Goal: Task Accomplishment & Management: Use online tool/utility

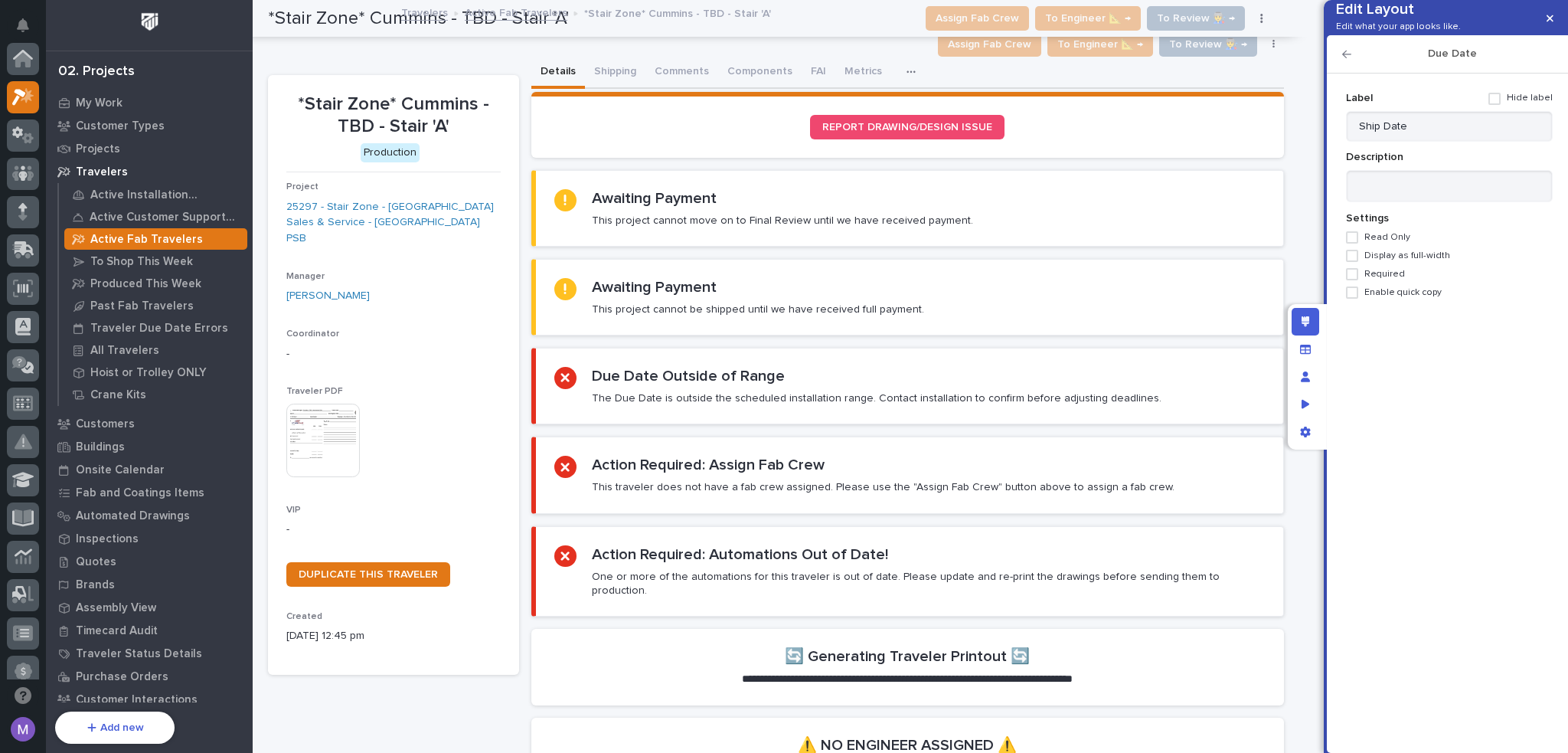
scroll to position [38, 0]
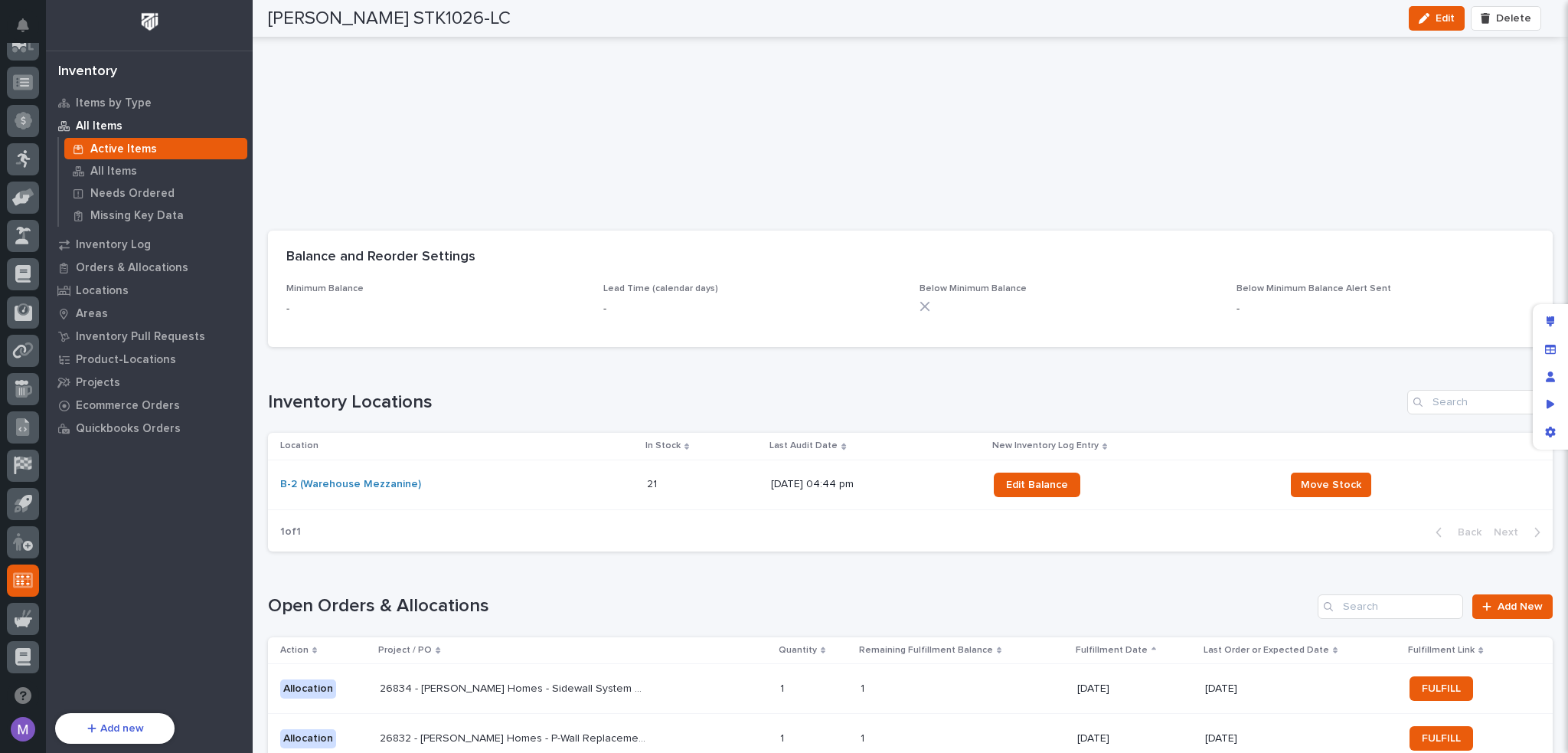
scroll to position [740, 0]
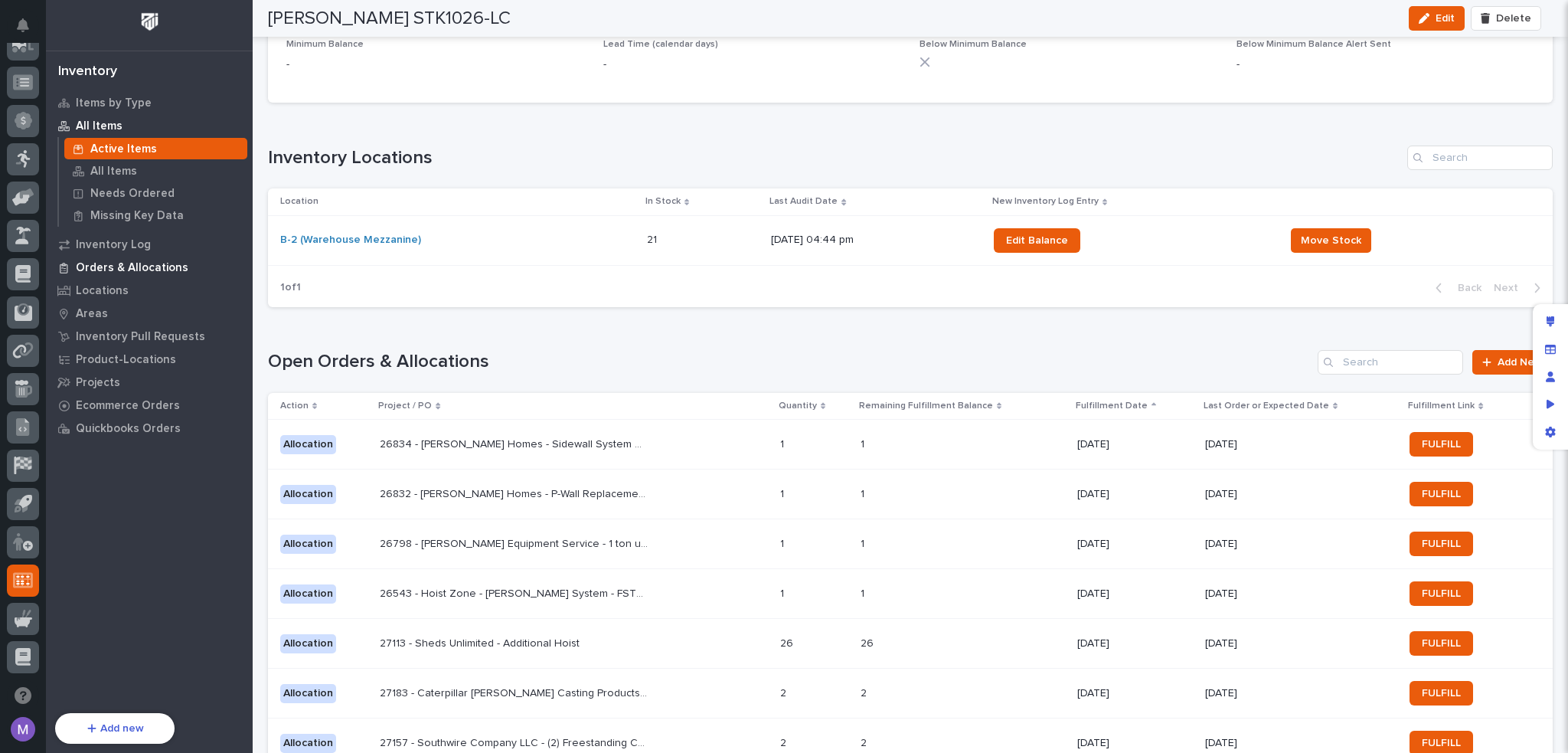
click at [114, 274] on p "Orders & Allocations" at bounding box center [132, 268] width 113 height 14
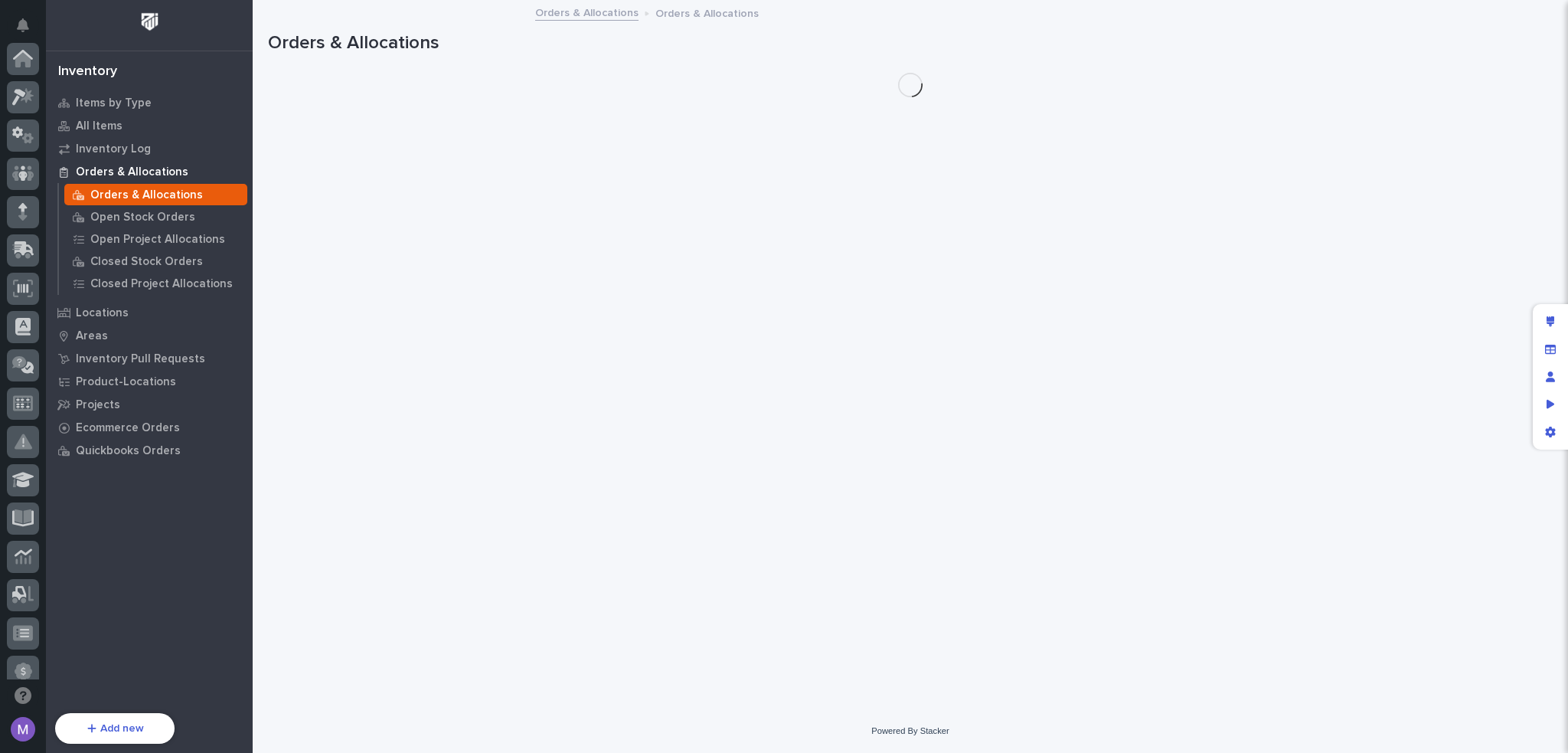
scroll to position [551, 0]
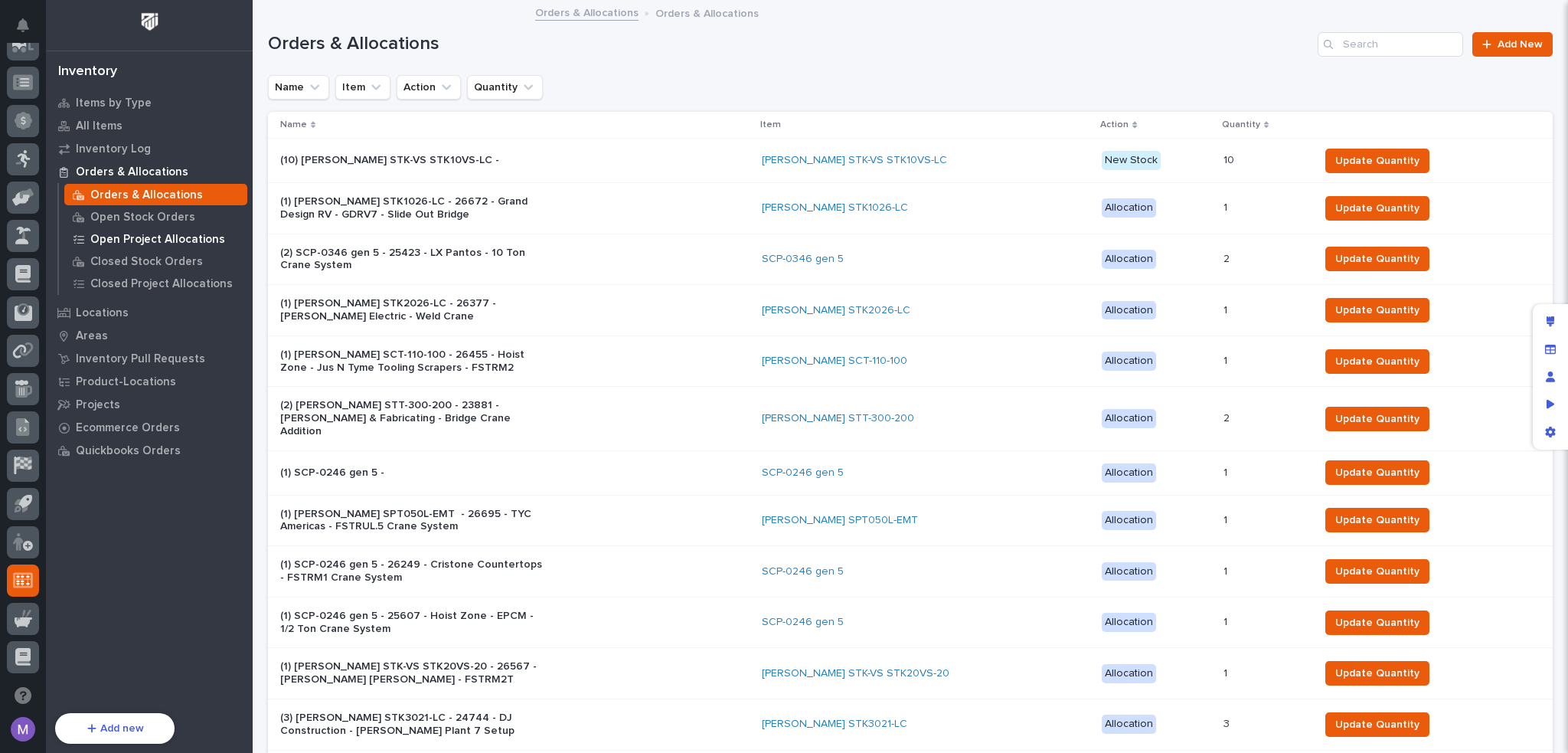
click at [149, 241] on p "Open Project Allocations" at bounding box center [158, 240] width 135 height 14
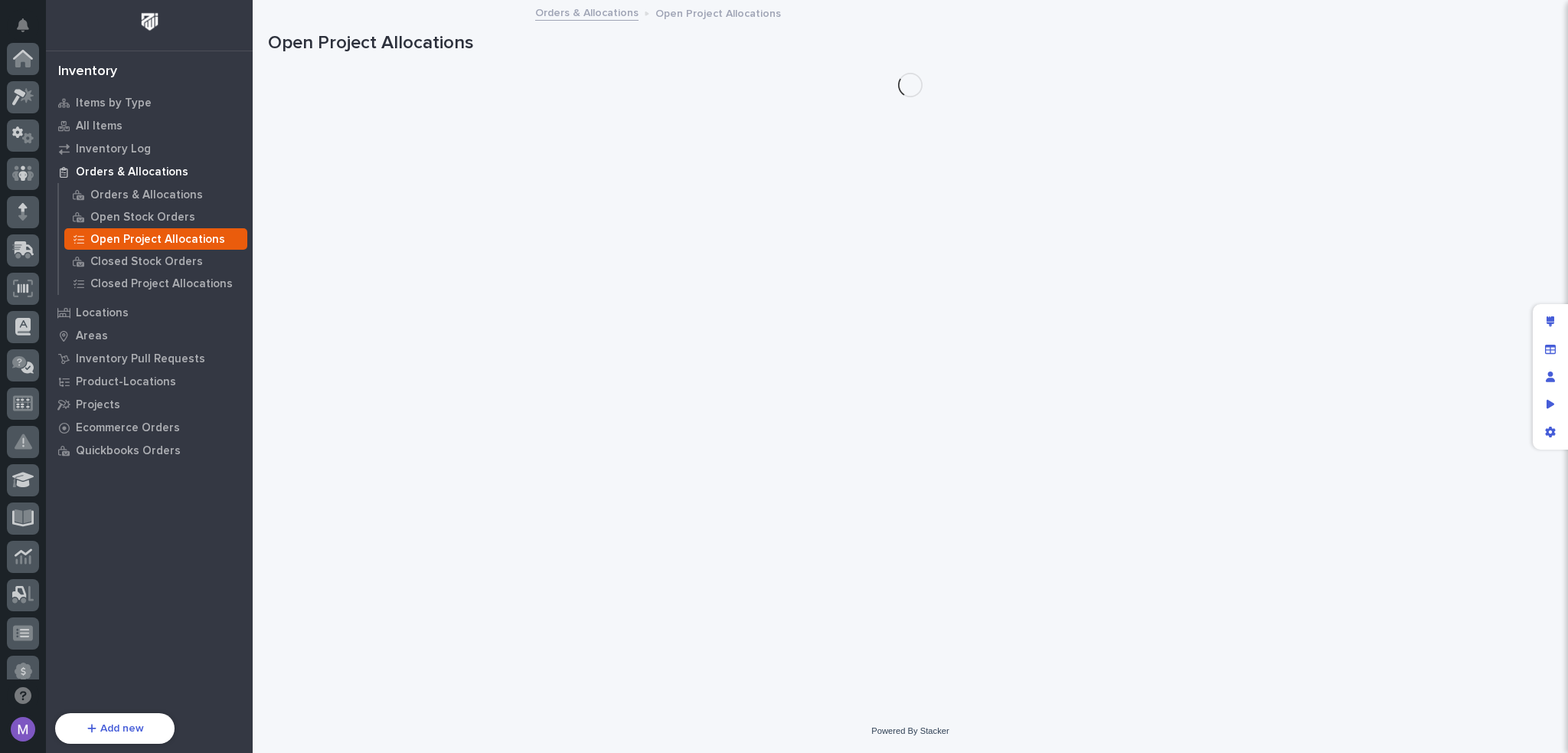
scroll to position [551, 0]
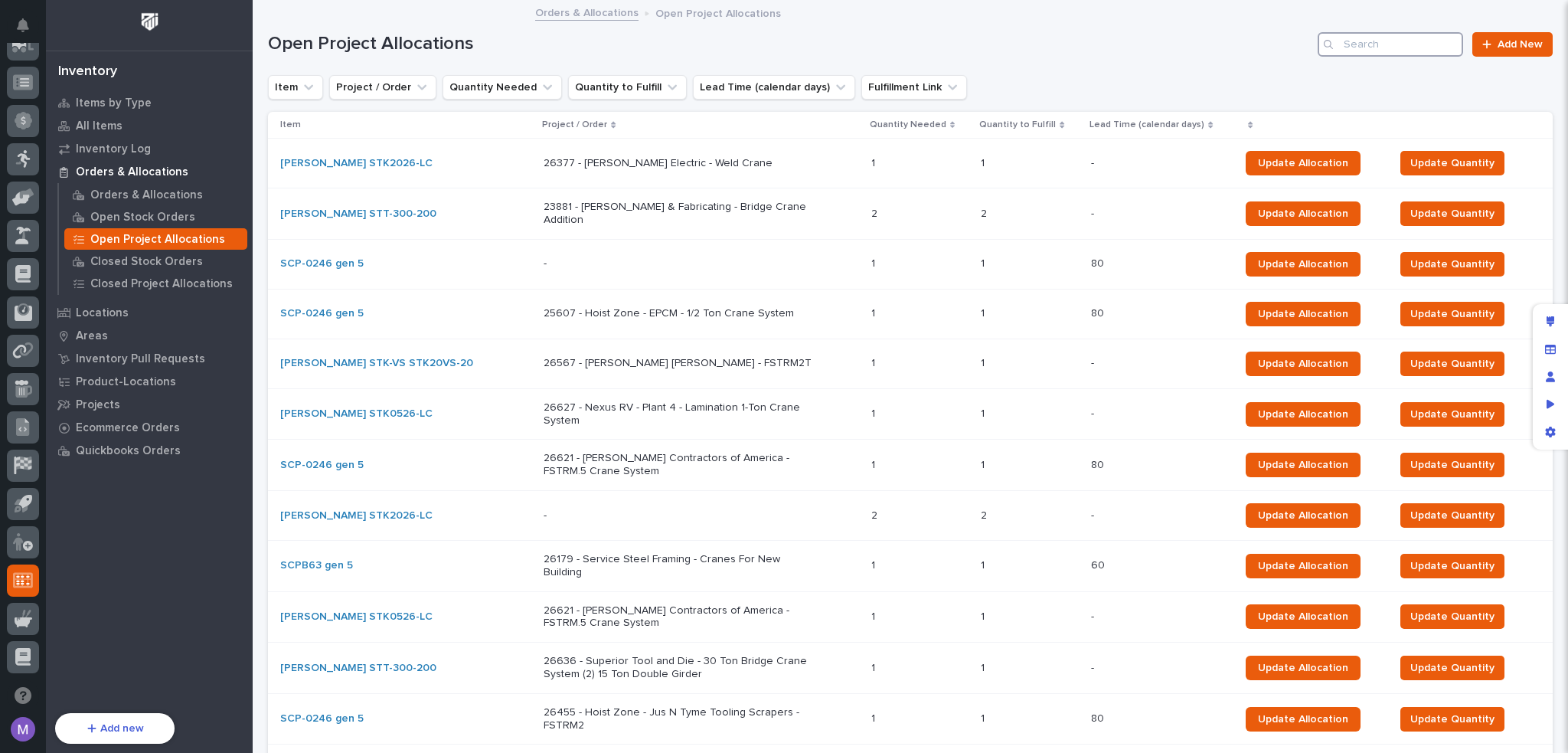
click at [1376, 44] on input "Search" at bounding box center [1391, 44] width 146 height 25
paste input "27229"
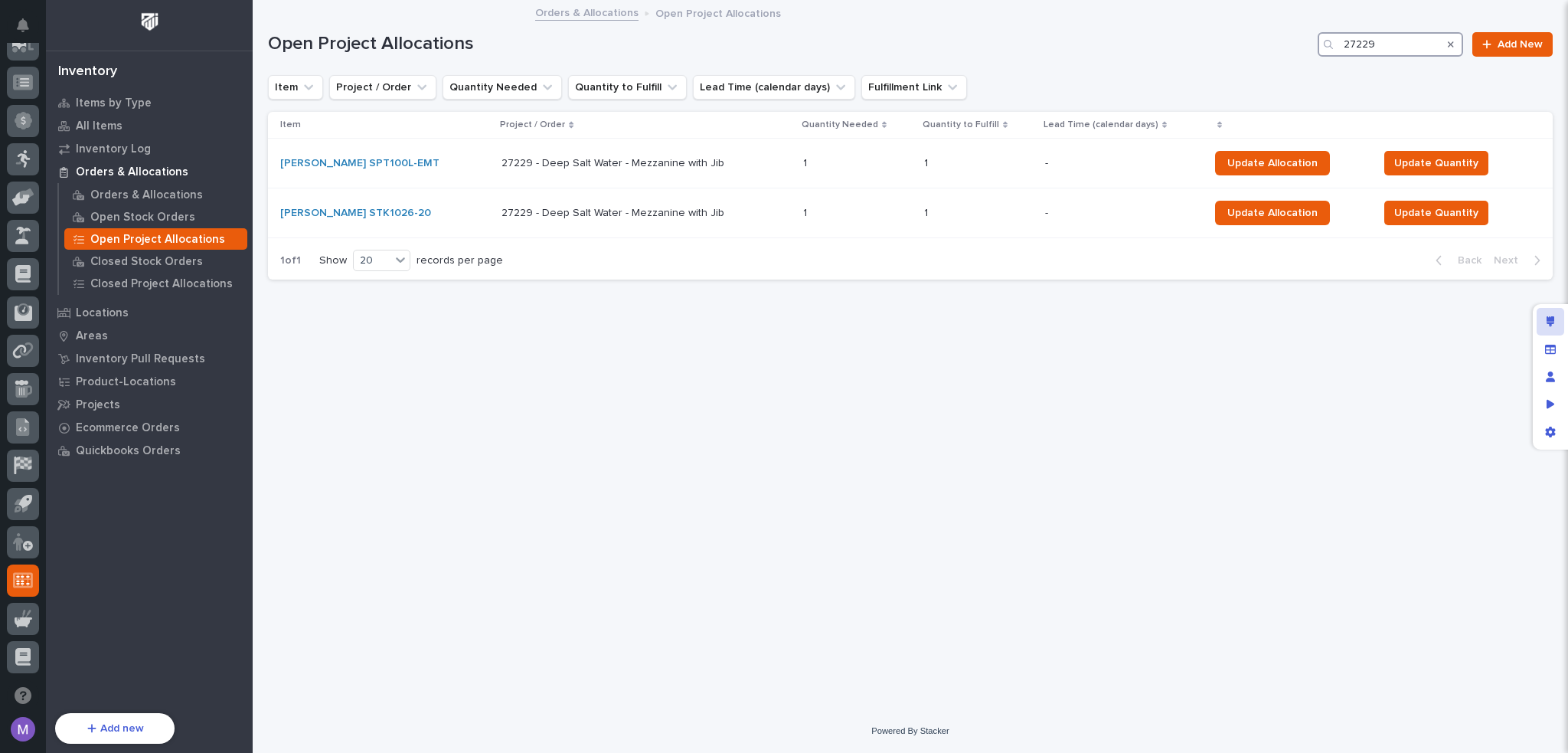
type input "27229"
click at [1538, 314] on div "Edit layout" at bounding box center [1550, 321] width 28 height 28
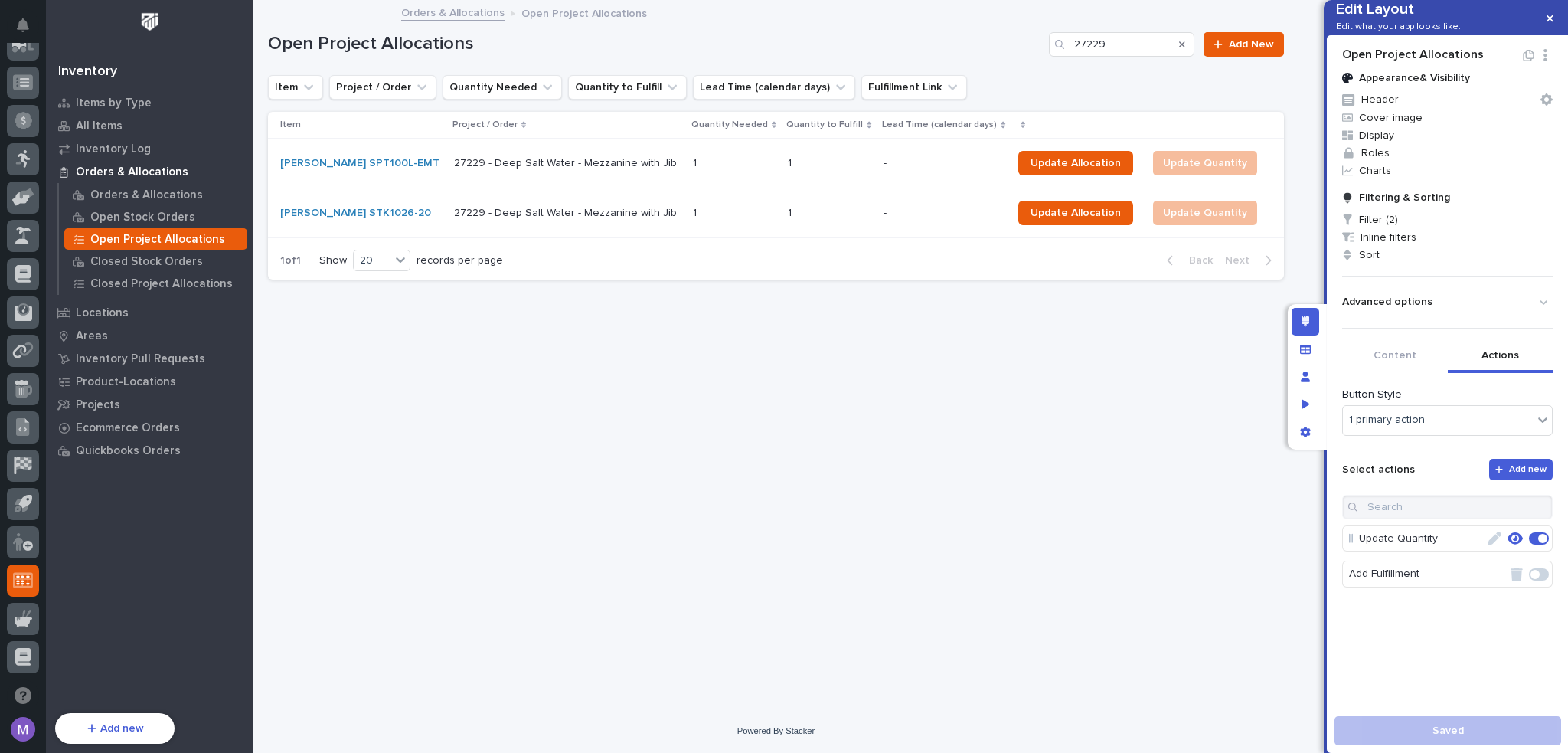
click at [1484, 373] on button "Actions" at bounding box center [1501, 357] width 106 height 32
click at [1517, 473] on span "Add new" at bounding box center [1528, 468] width 37 height 9
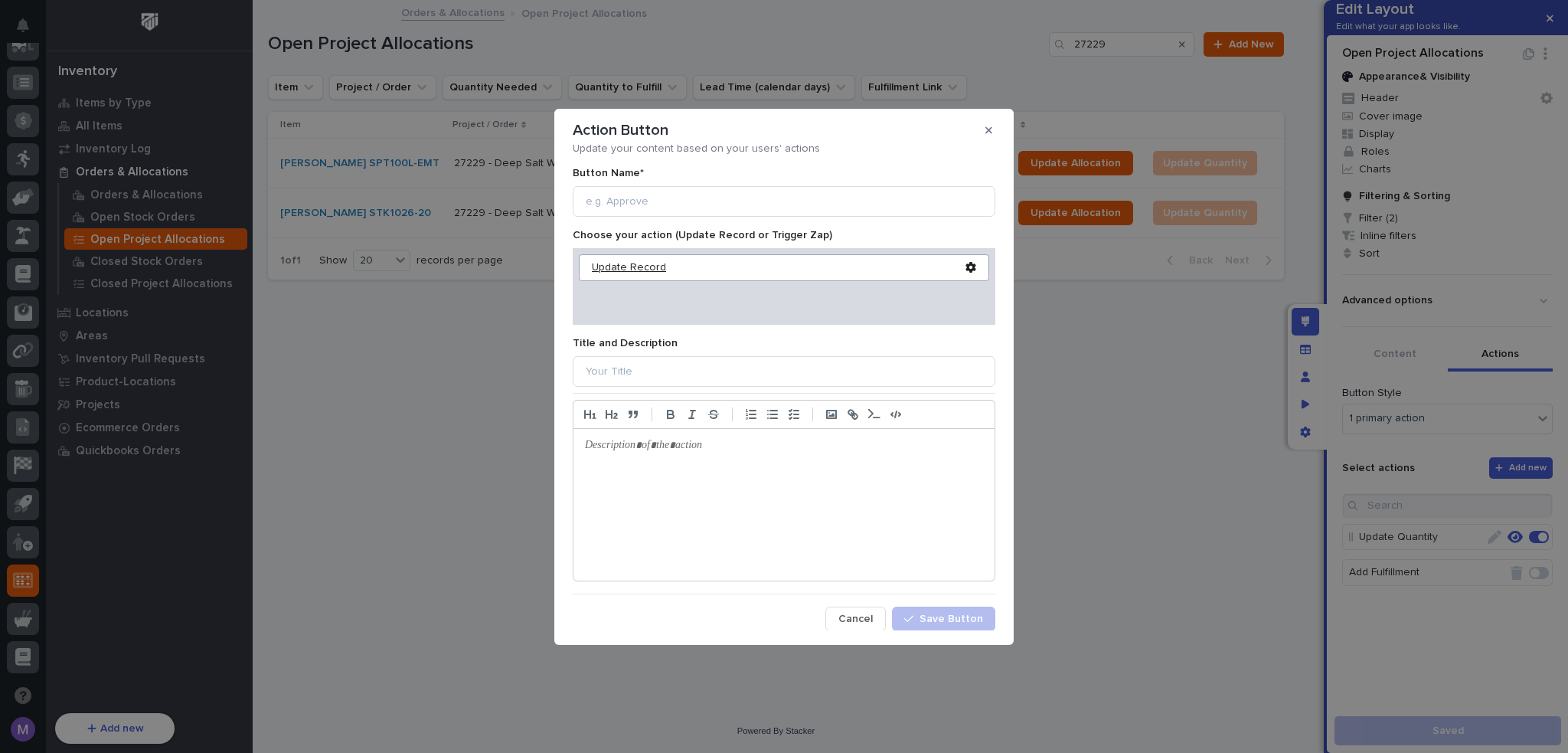
click at [634, 269] on div "Update Record" at bounding box center [778, 267] width 374 height 13
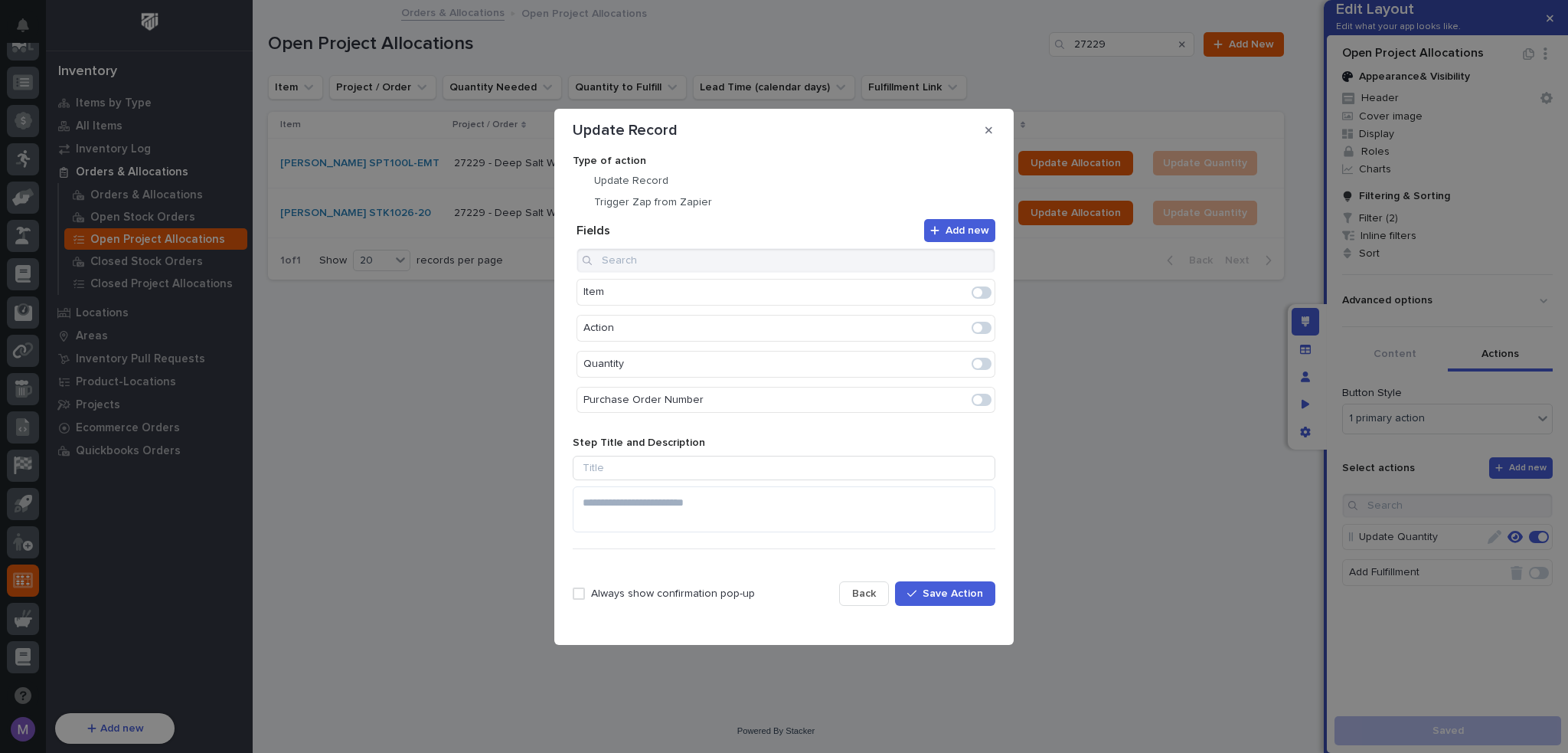
scroll to position [393, 0]
click at [981, 134] on button "button" at bounding box center [989, 130] width 25 height 25
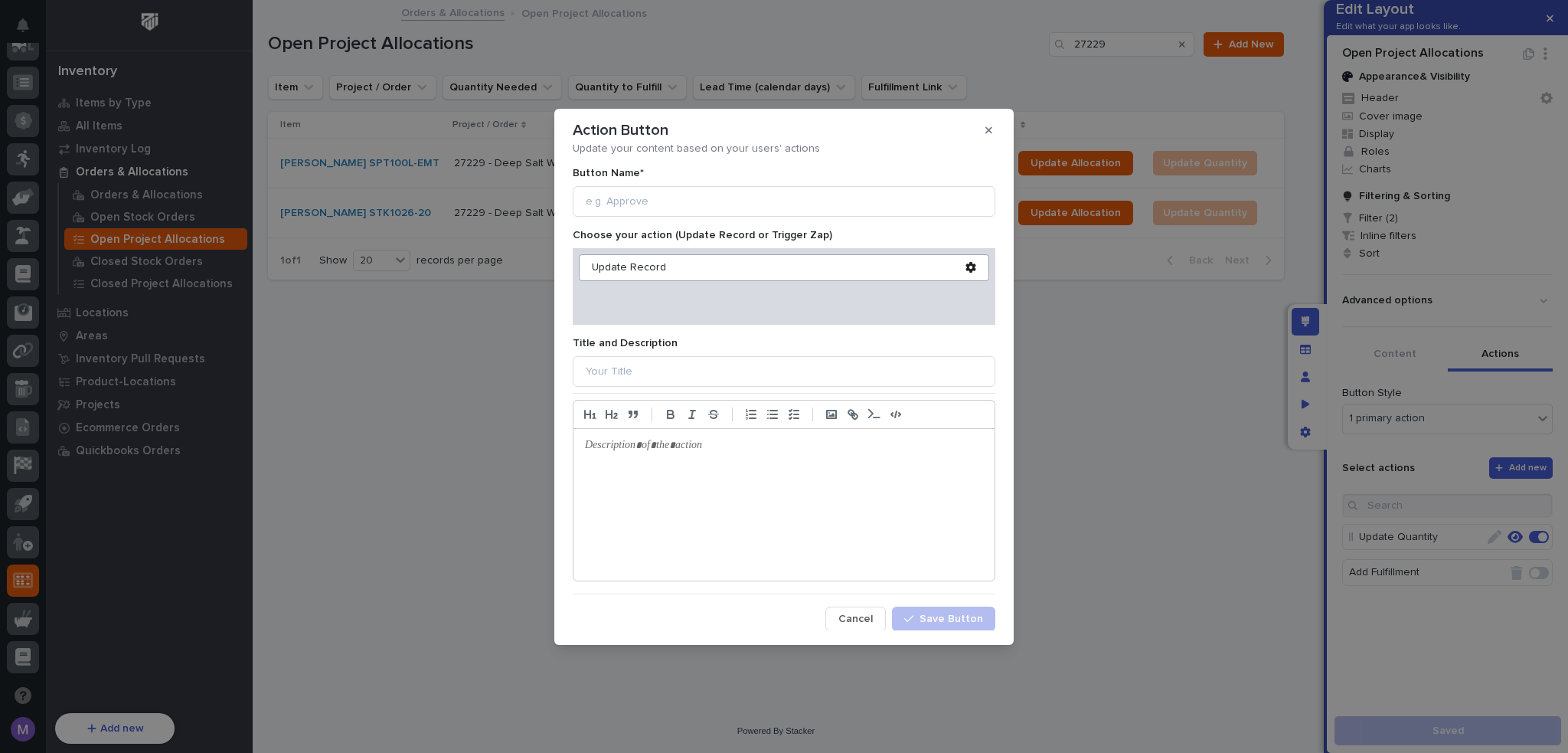
click at [989, 125] on icon "button" at bounding box center [989, 130] width 7 height 11
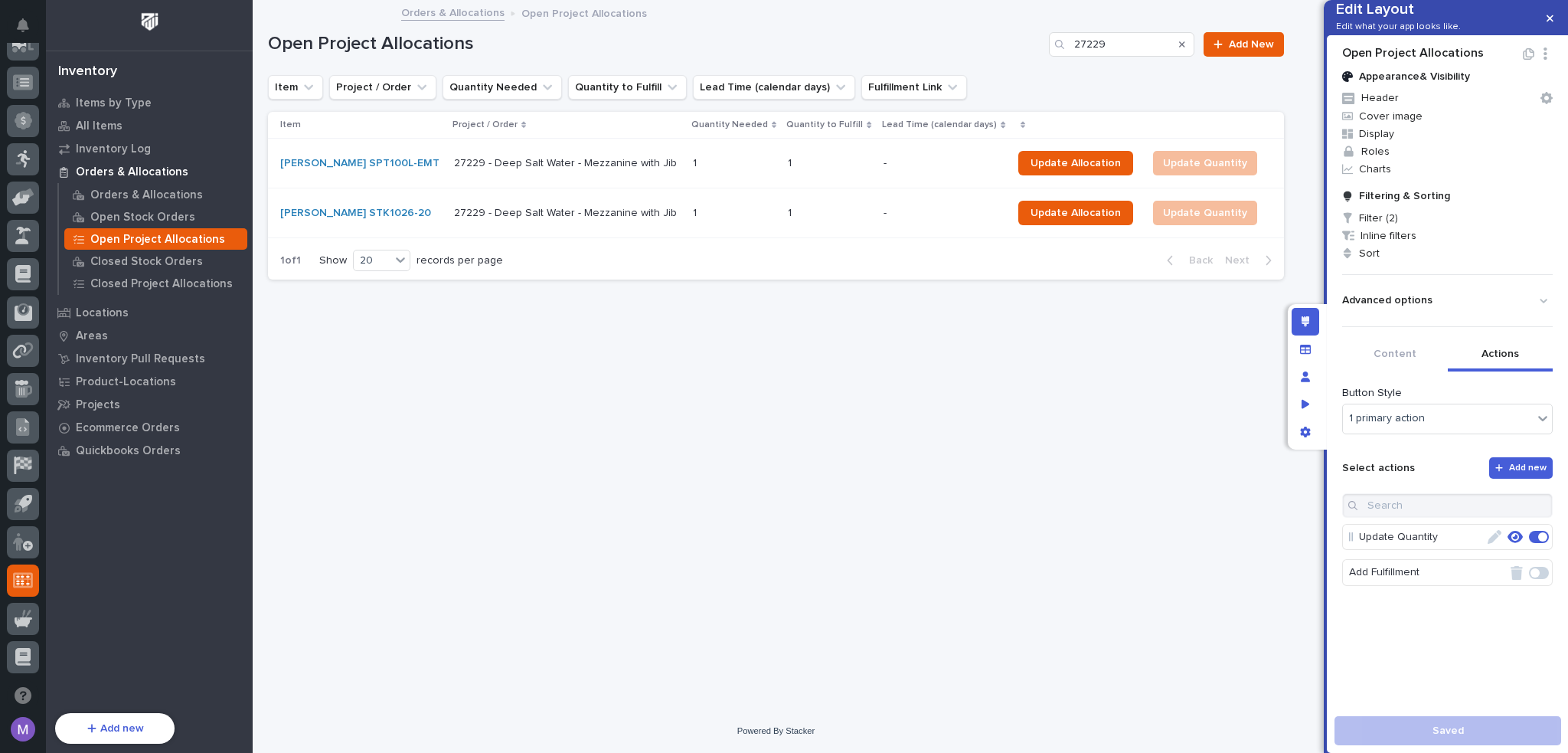
click at [507, 162] on p "27229 - Deep Salt Water - Mezzanine with Jib" at bounding box center [567, 163] width 226 height 13
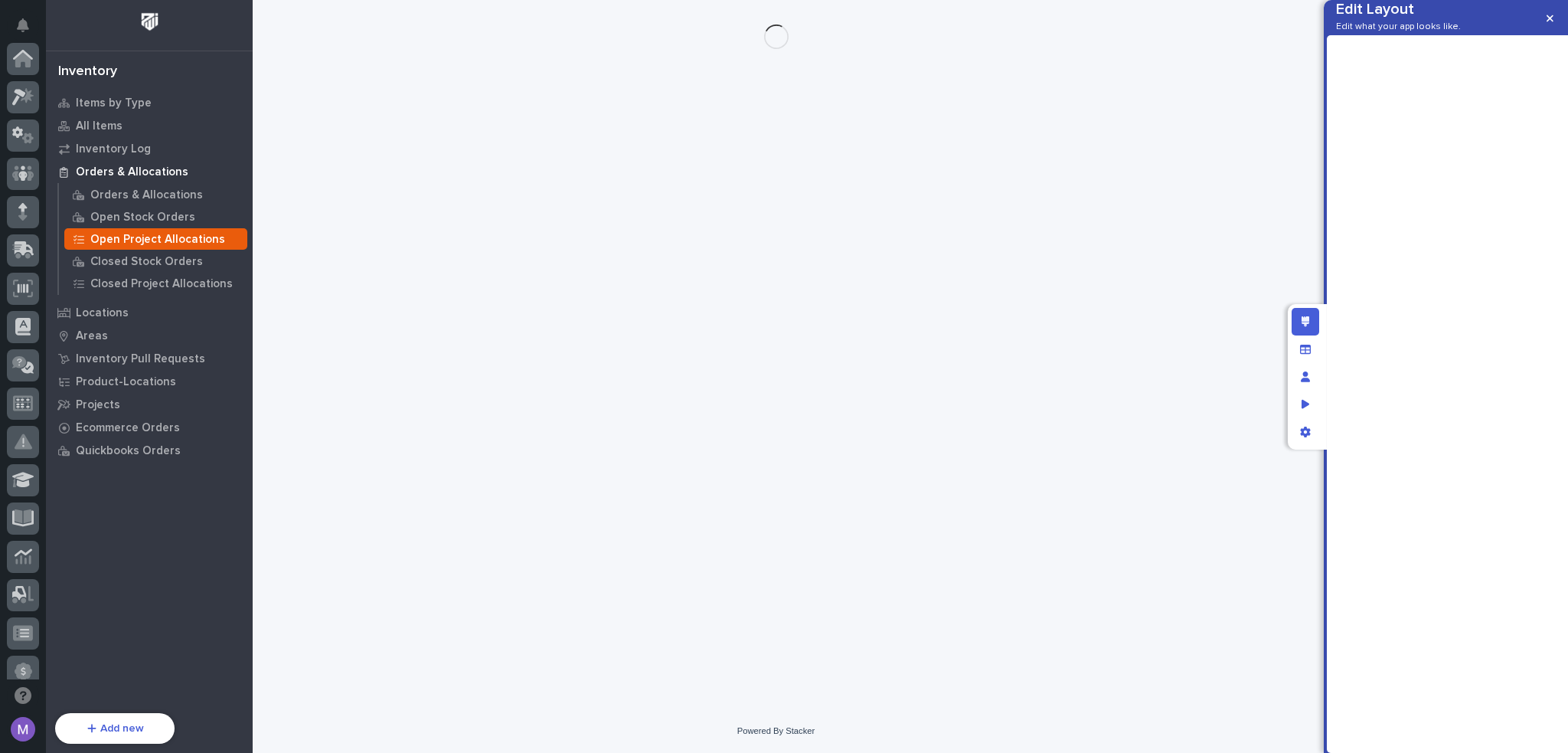
scroll to position [551, 0]
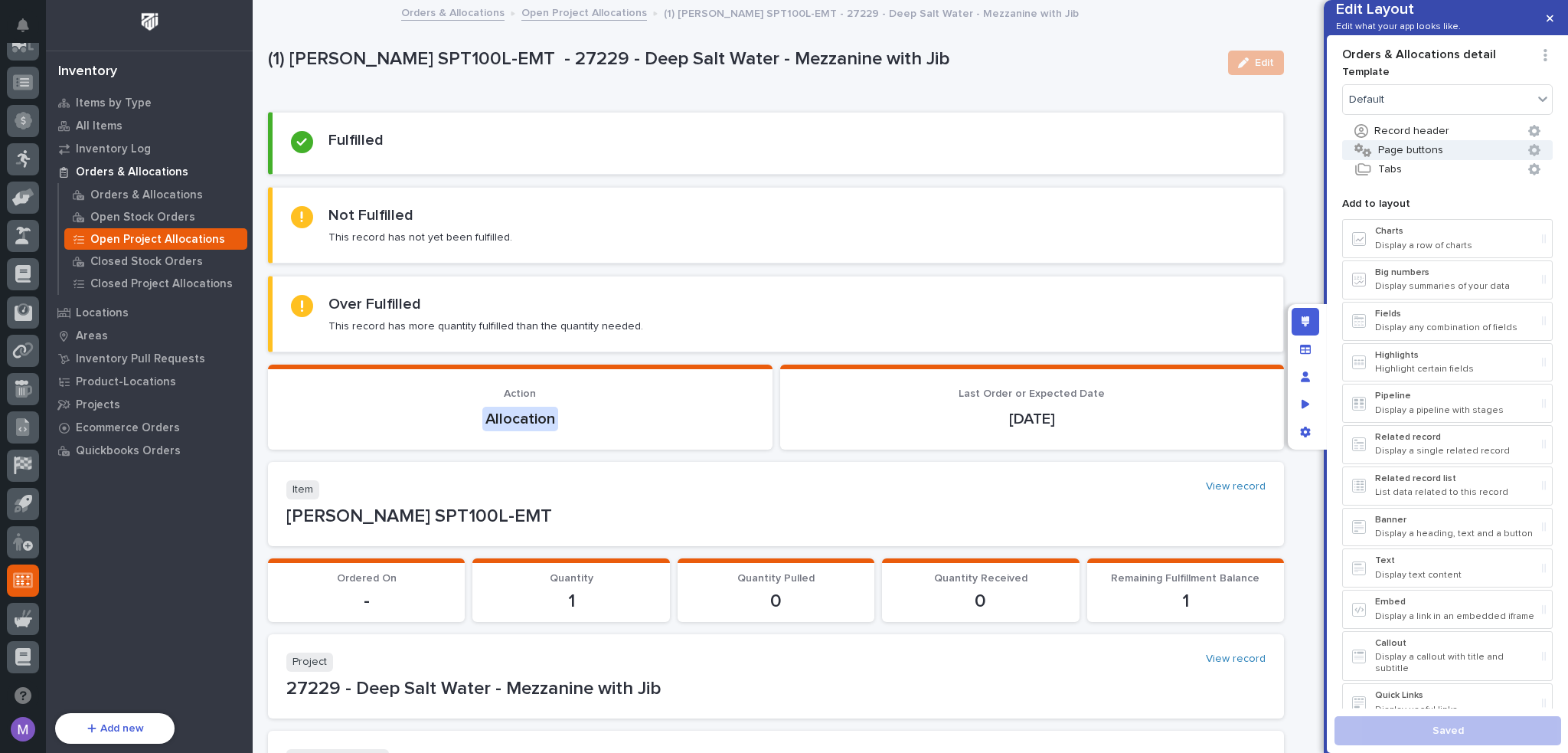
click at [1414, 160] on button "Page buttons" at bounding box center [1448, 150] width 211 height 20
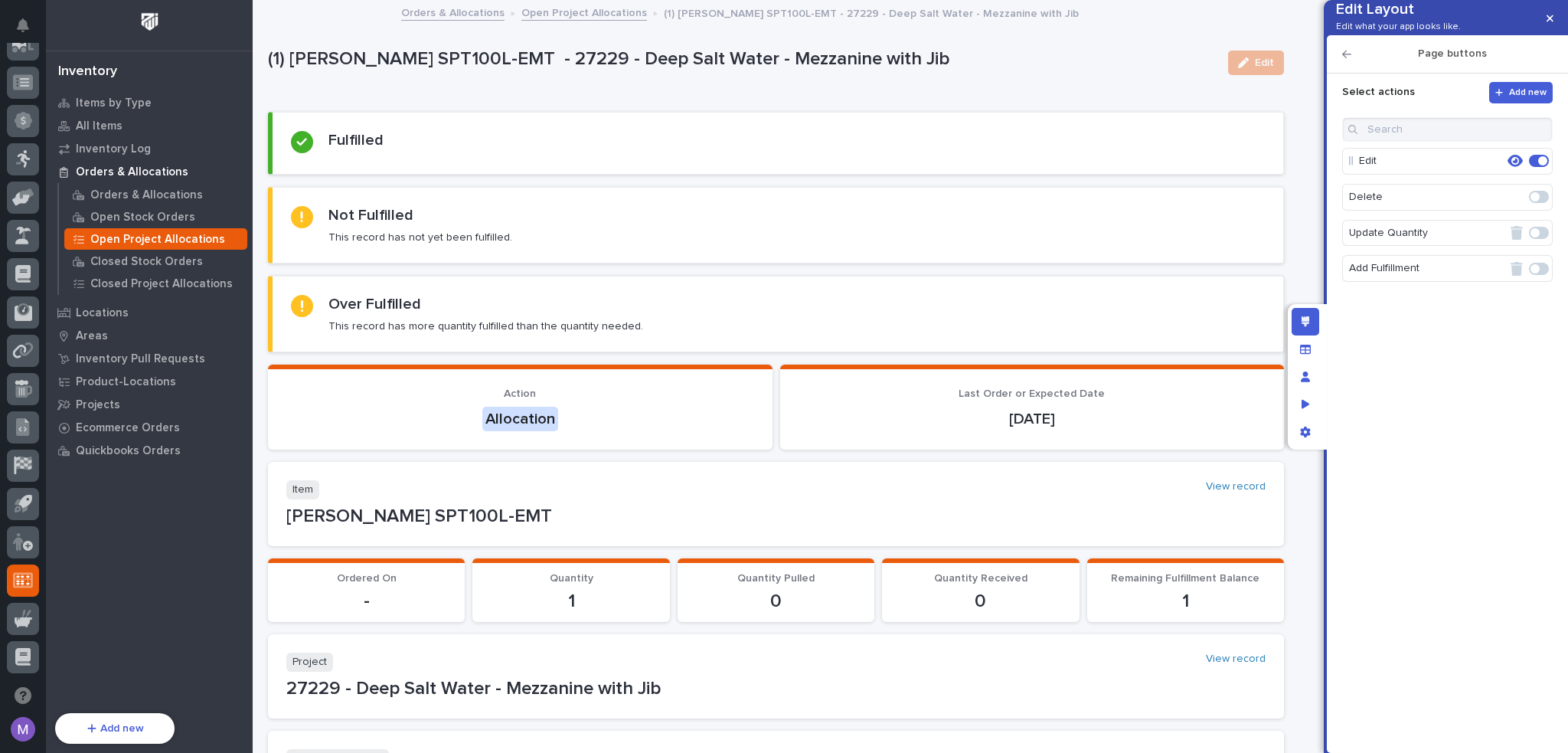
click at [1543, 203] on span at bounding box center [1539, 197] width 20 height 12
click at [1518, 203] on icon "button" at bounding box center [1515, 197] width 15 height 14
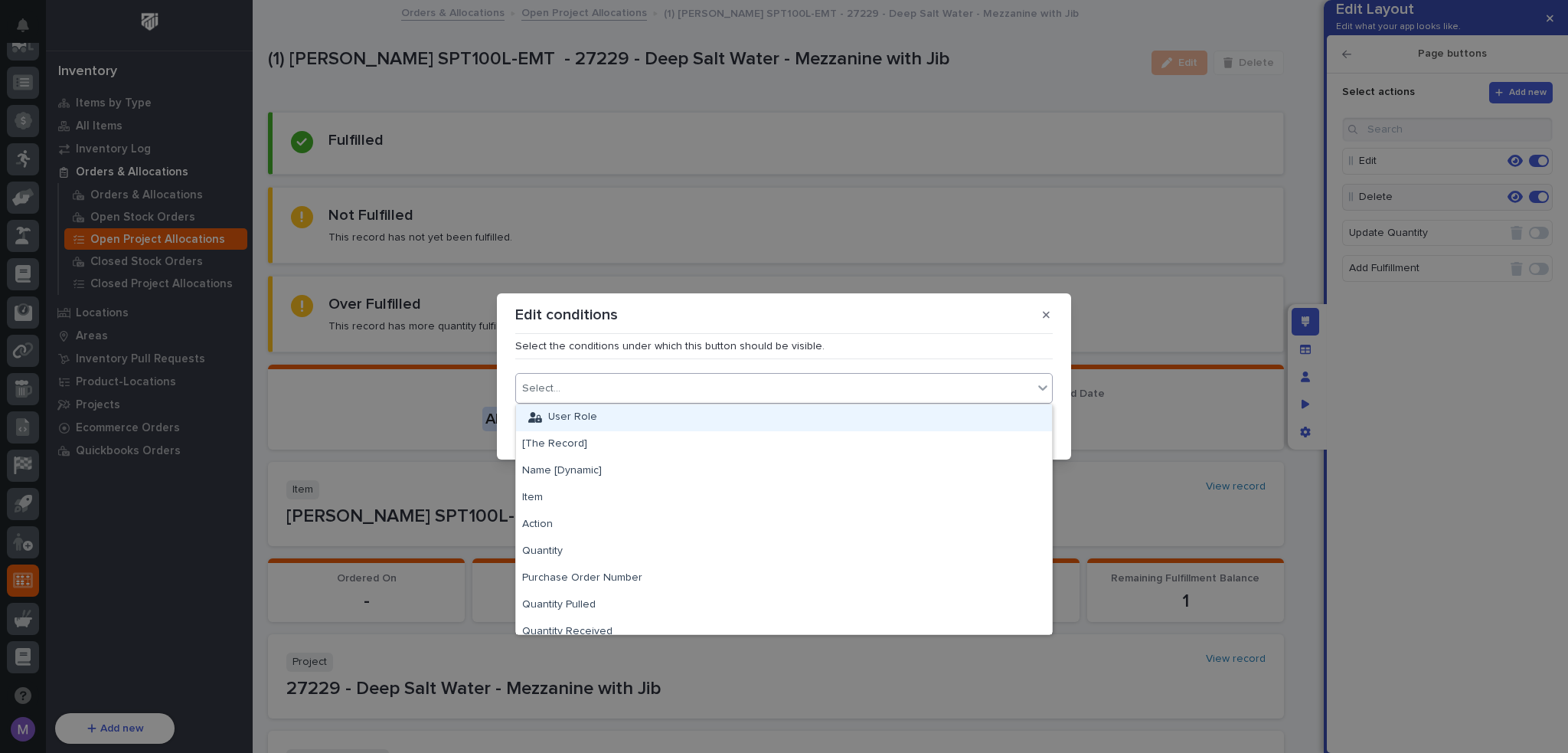
click at [822, 386] on div "Select..." at bounding box center [774, 389] width 517 height 22
click at [651, 427] on div "User Role" at bounding box center [784, 418] width 536 height 27
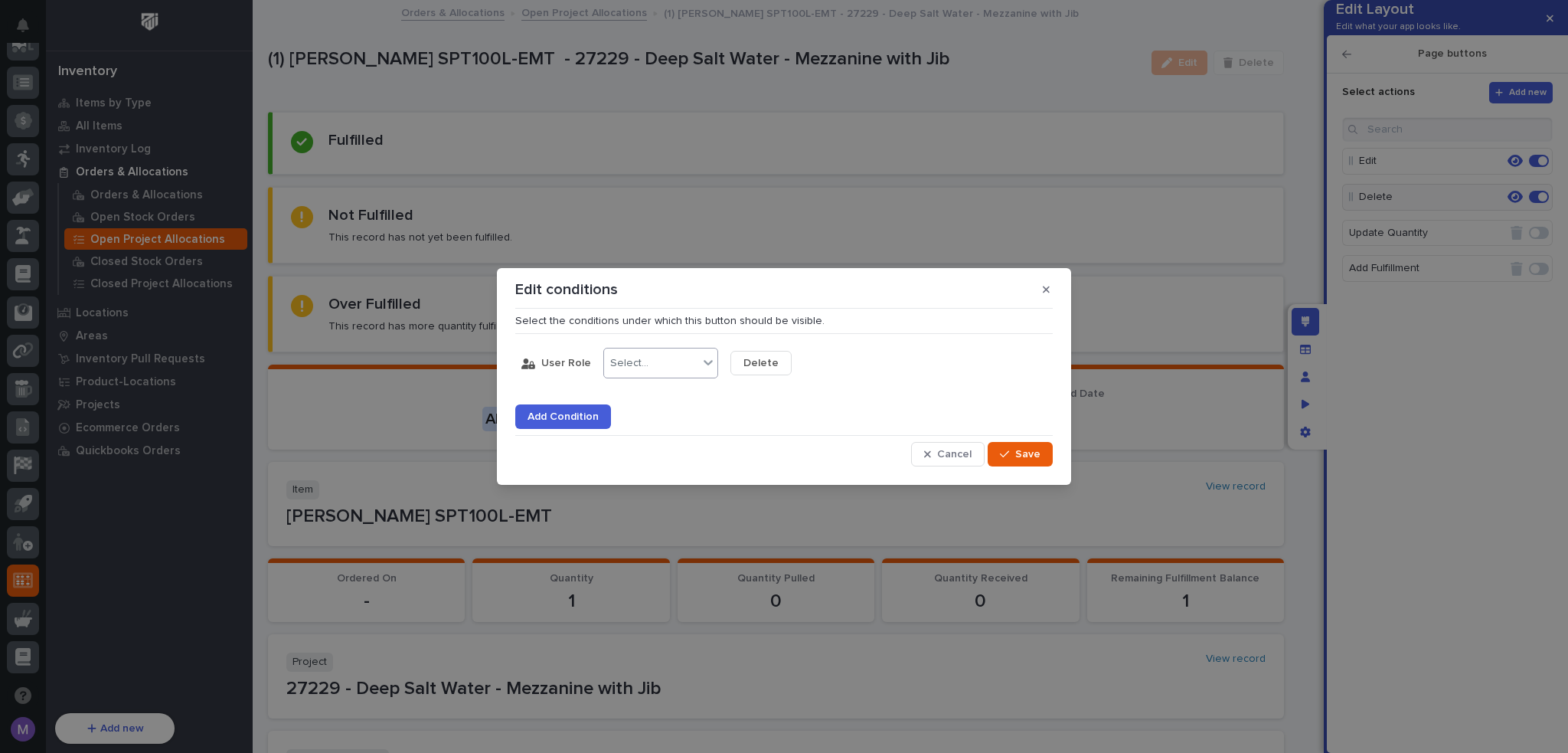
click at [673, 353] on div "Select..." at bounding box center [651, 363] width 94 height 22
click at [651, 449] on div "is any of" at bounding box center [657, 446] width 114 height 27
click at [756, 368] on div "Select..." at bounding box center [756, 363] width 38 height 13
click at [762, 395] on div "App Manager" at bounding box center [784, 393] width 114 height 27
click at [814, 370] on div "App Manager" at bounding box center [781, 363] width 100 height 22
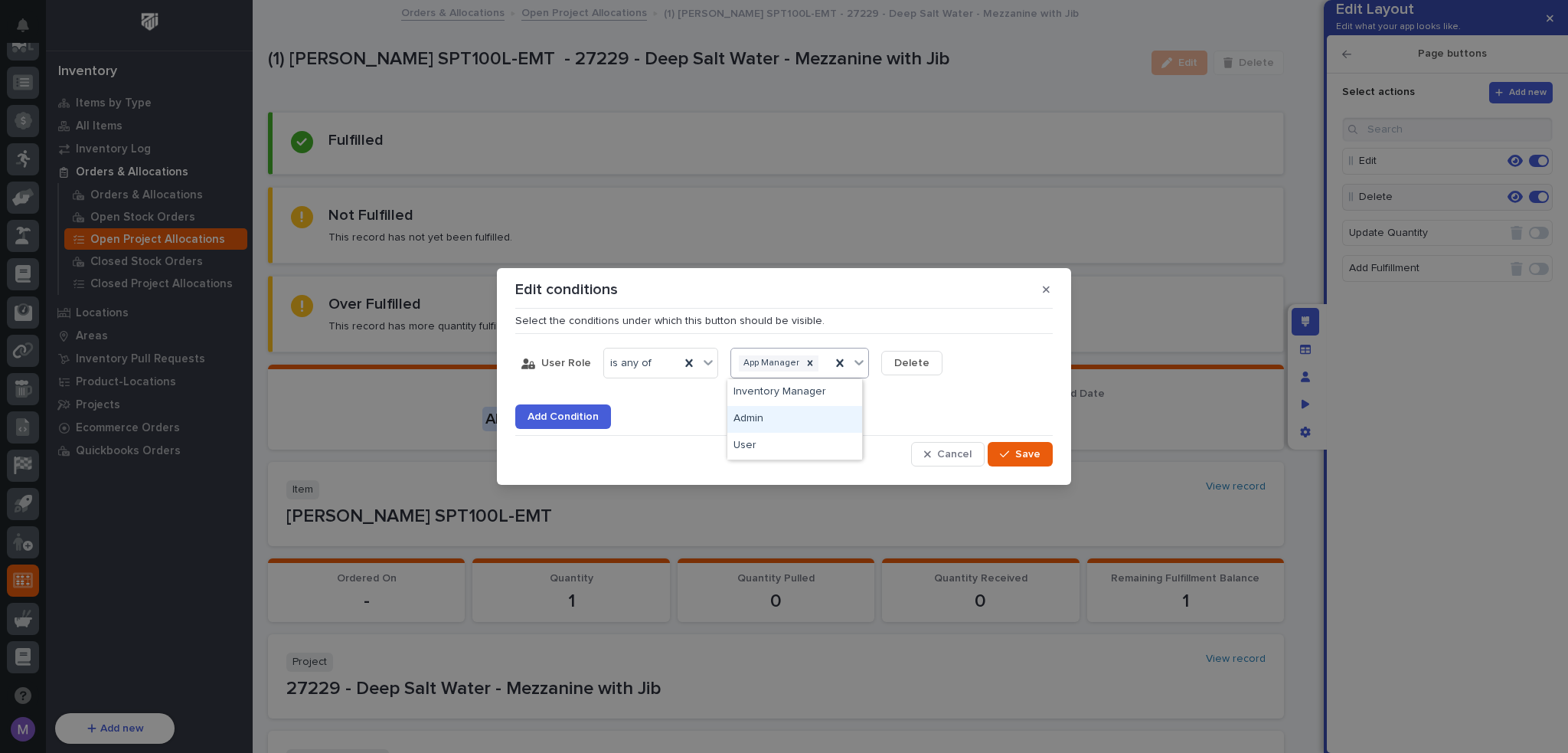
click at [799, 412] on div "Admin" at bounding box center [795, 419] width 135 height 27
click at [1017, 451] on span "Save" at bounding box center [1028, 454] width 25 height 11
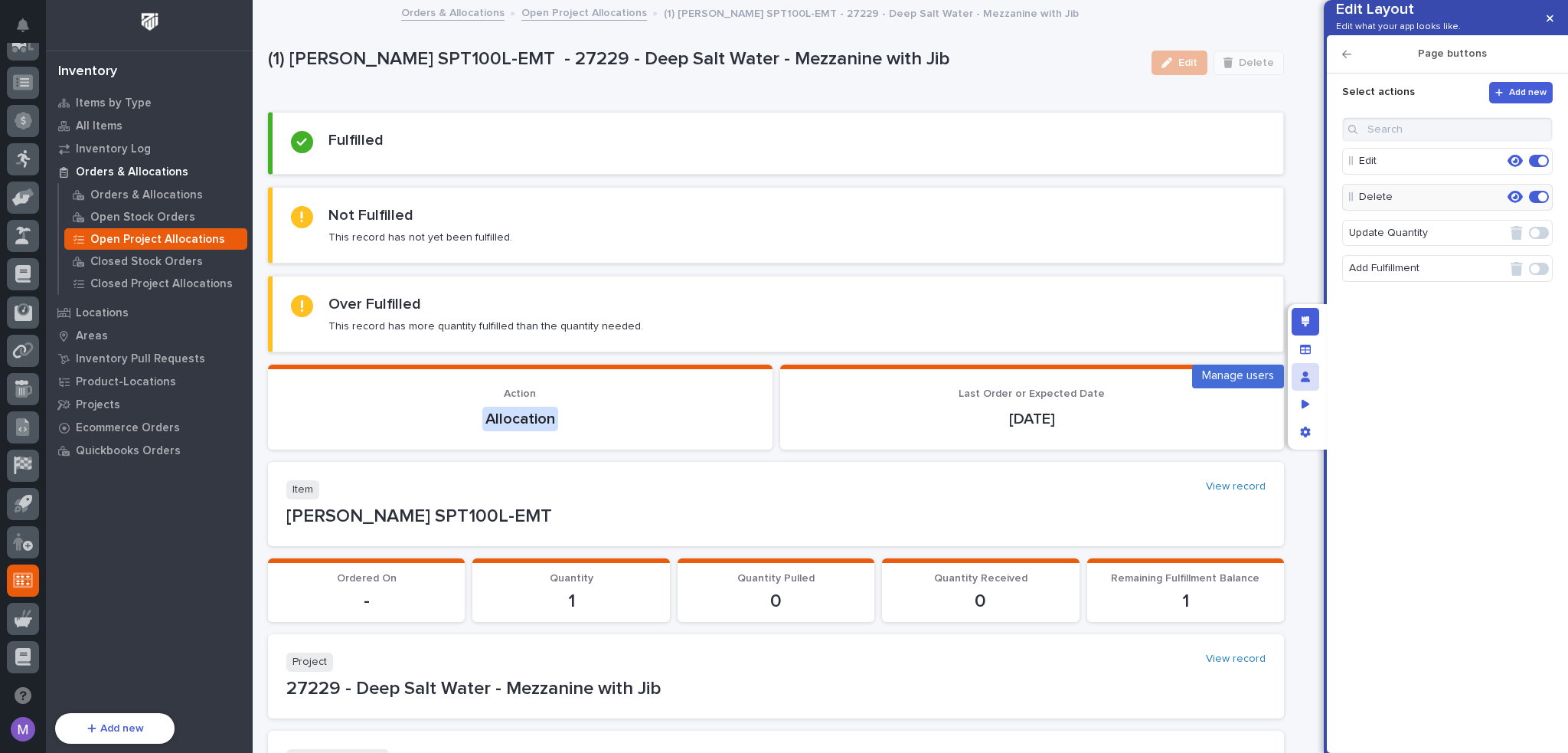
click at [1307, 387] on div "Manage users" at bounding box center [1305, 377] width 28 height 28
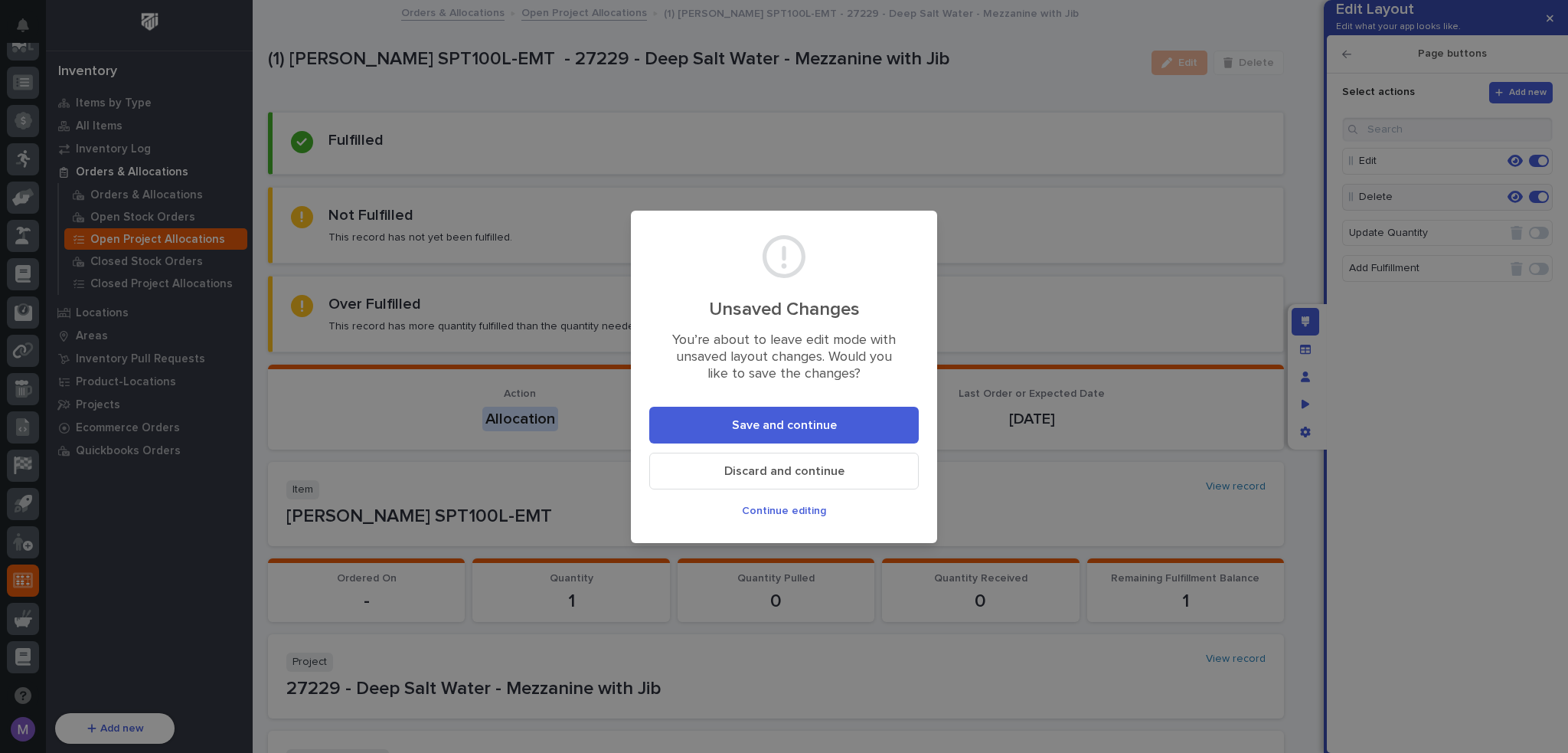
click at [893, 425] on button "Save and continue" at bounding box center [784, 424] width 269 height 36
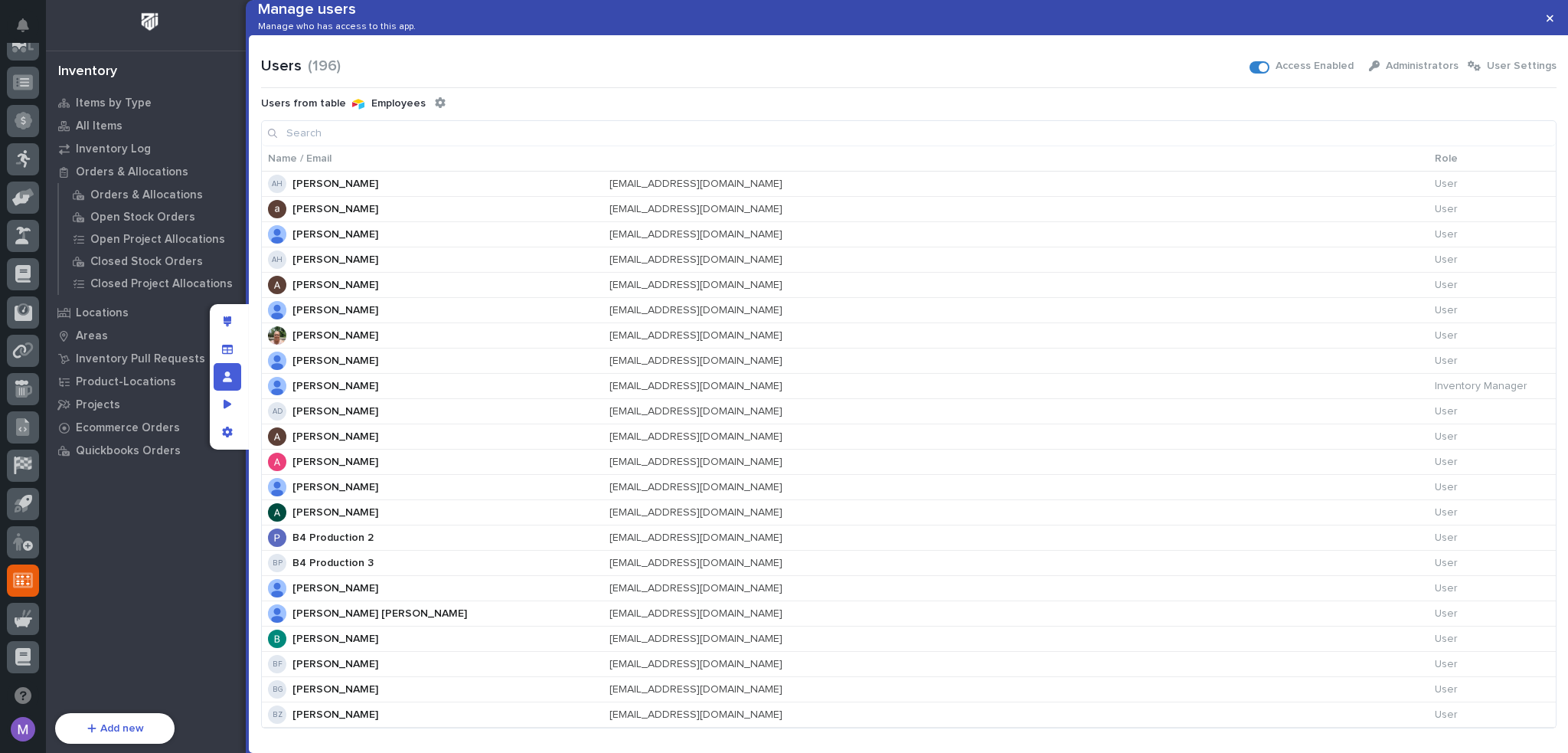
click at [501, 146] on input at bounding box center [909, 133] width 1294 height 25
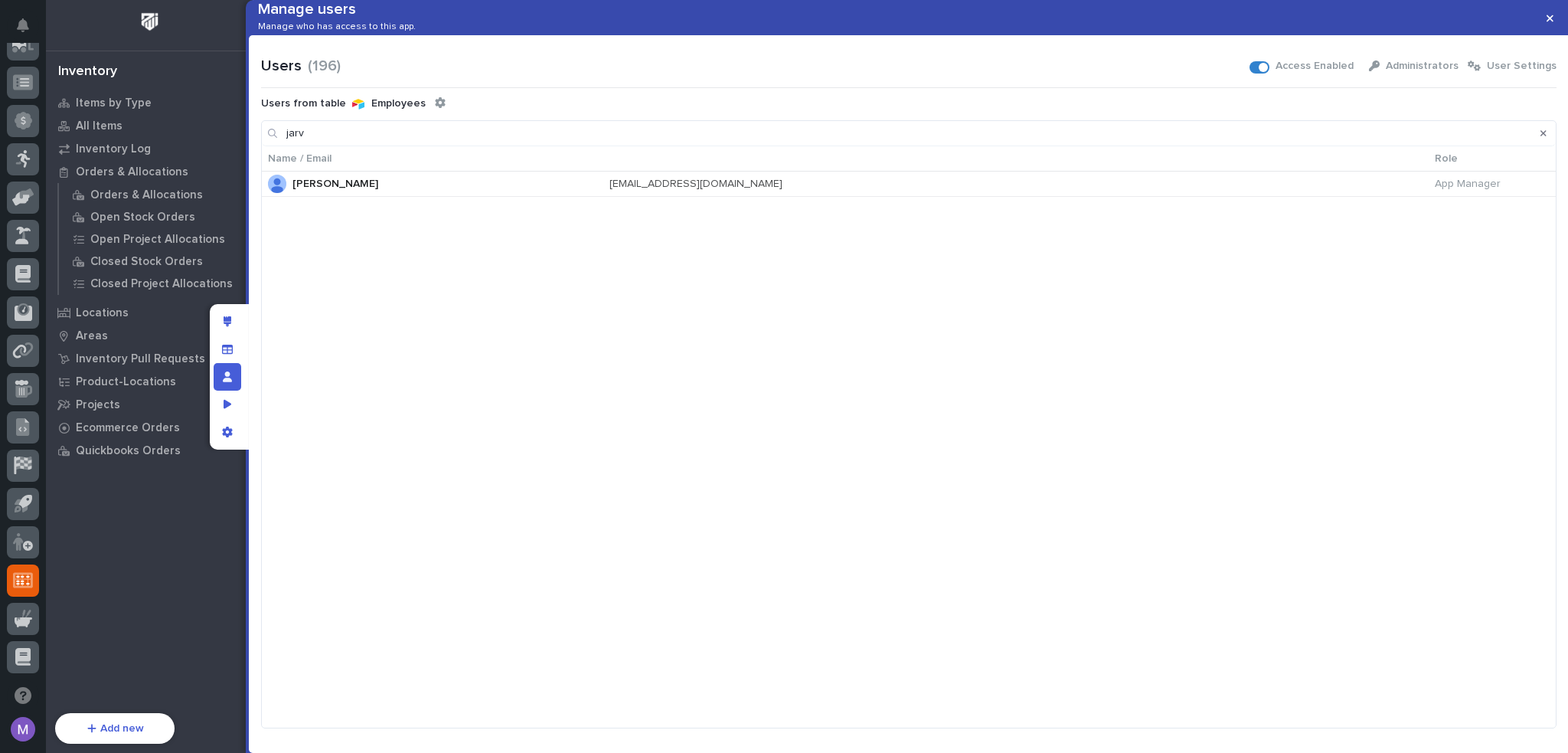
type input "jarv"
click at [212, 374] on div at bounding box center [230, 377] width 39 height 146
click at [219, 376] on div "Manage users" at bounding box center [227, 377] width 28 height 28
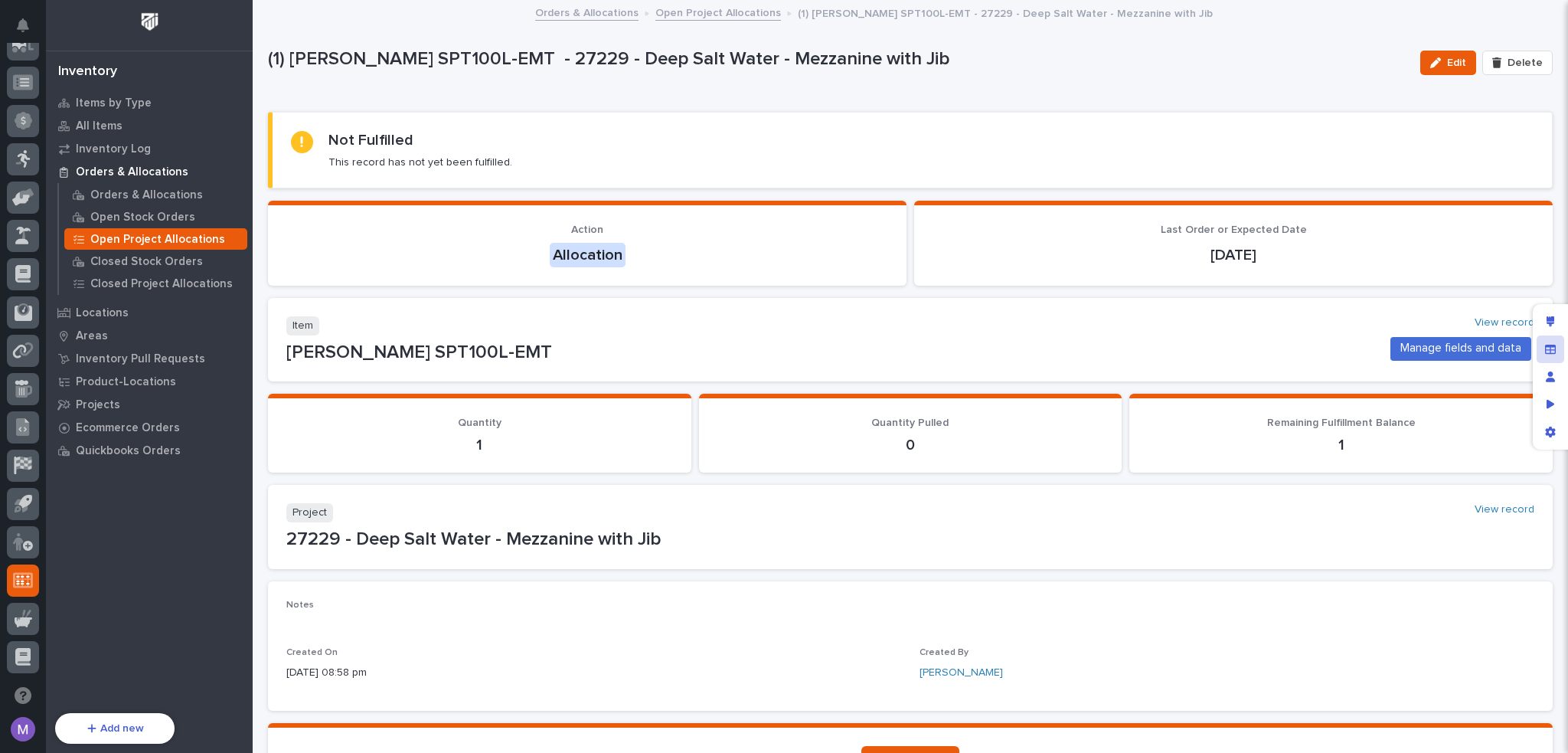
click at [1559, 360] on div "Manage fields and data" at bounding box center [1550, 349] width 28 height 28
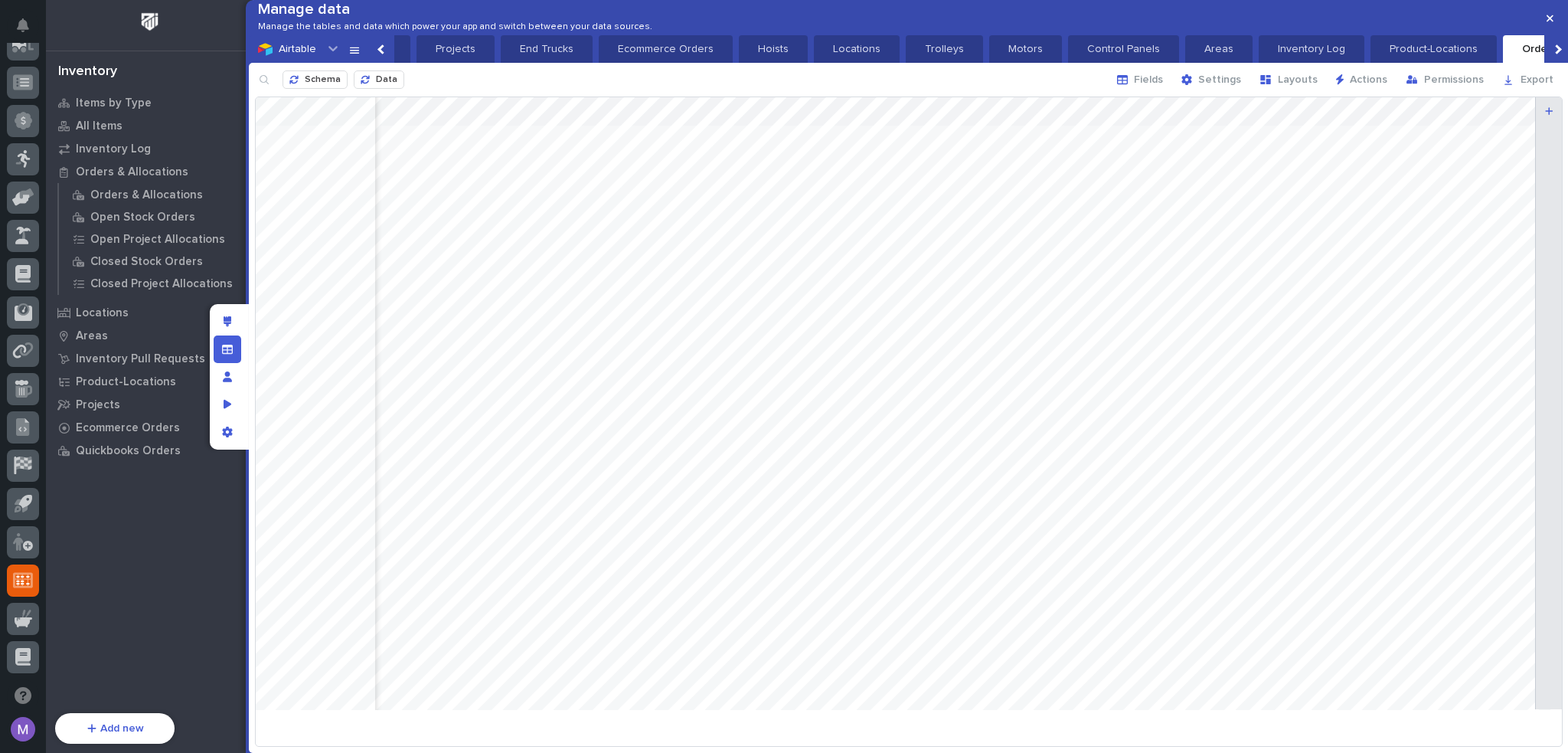
scroll to position [0, 1225]
click at [666, 136] on div at bounding box center [909, 409] width 1306 height 624
click at [834, 374] on span "Cancel" at bounding box center [830, 378] width 35 height 11
click at [1311, 57] on p "Inventory Log" at bounding box center [1311, 49] width 87 height 15
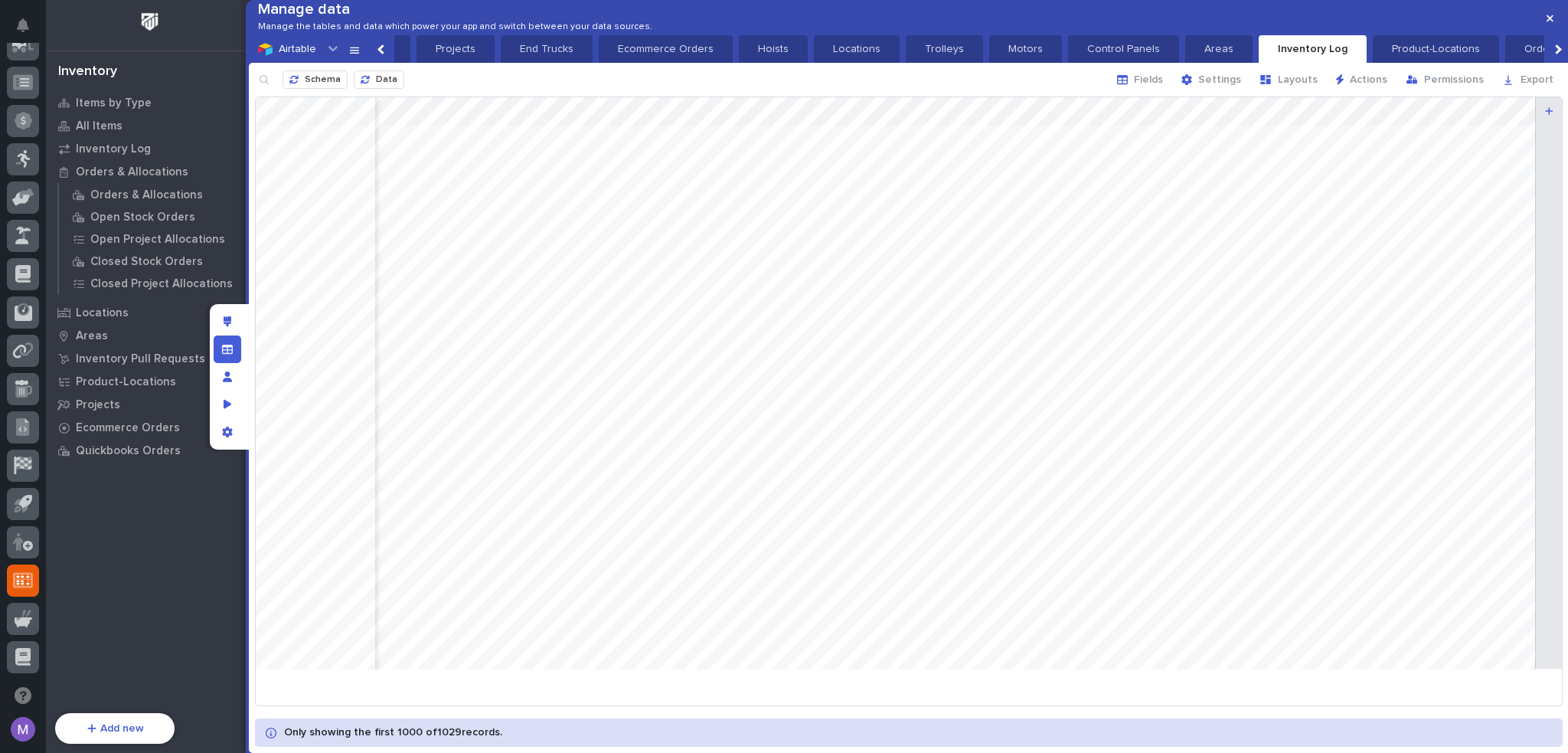
scroll to position [0, 217]
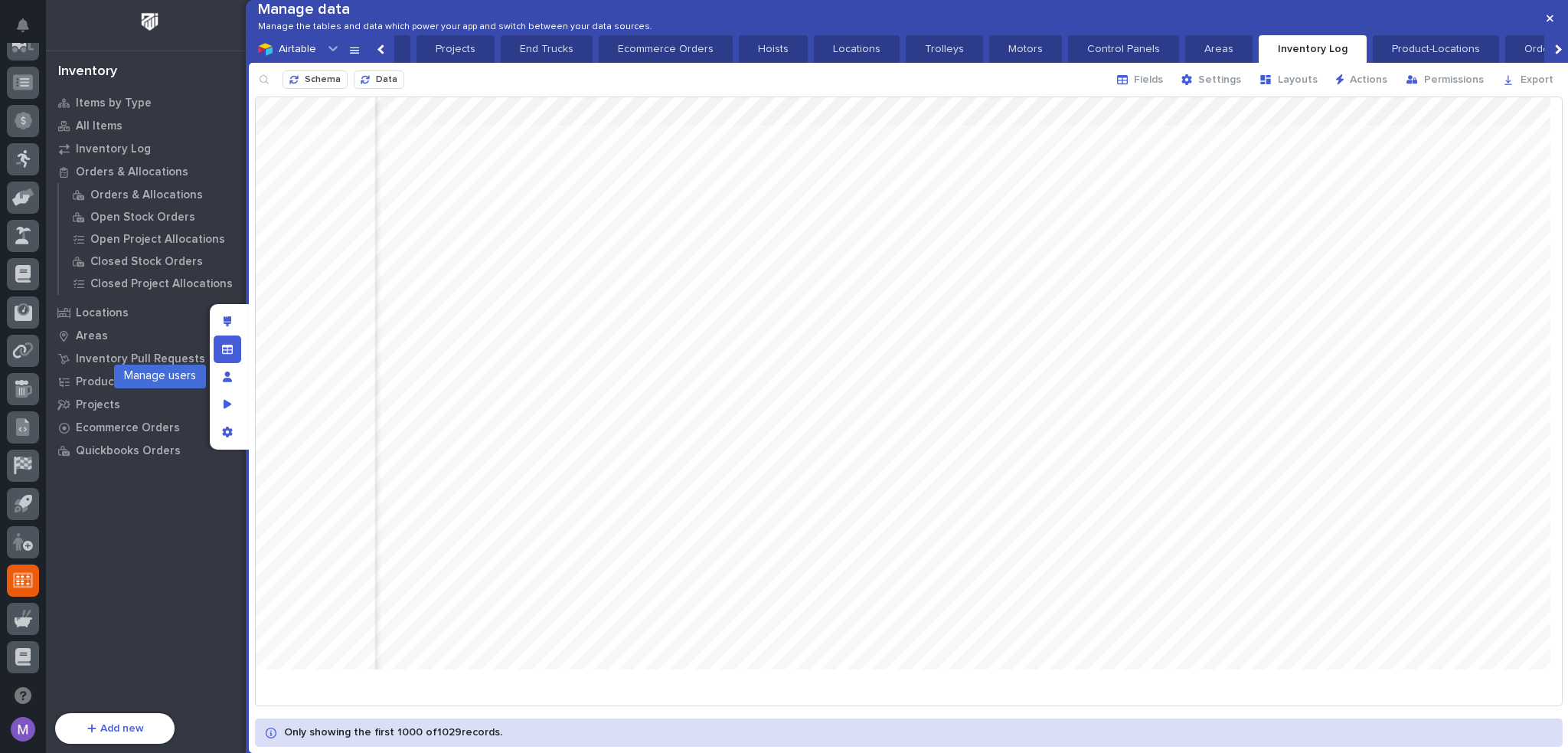
click at [226, 355] on div "Manage fields and data" at bounding box center [227, 349] width 28 height 28
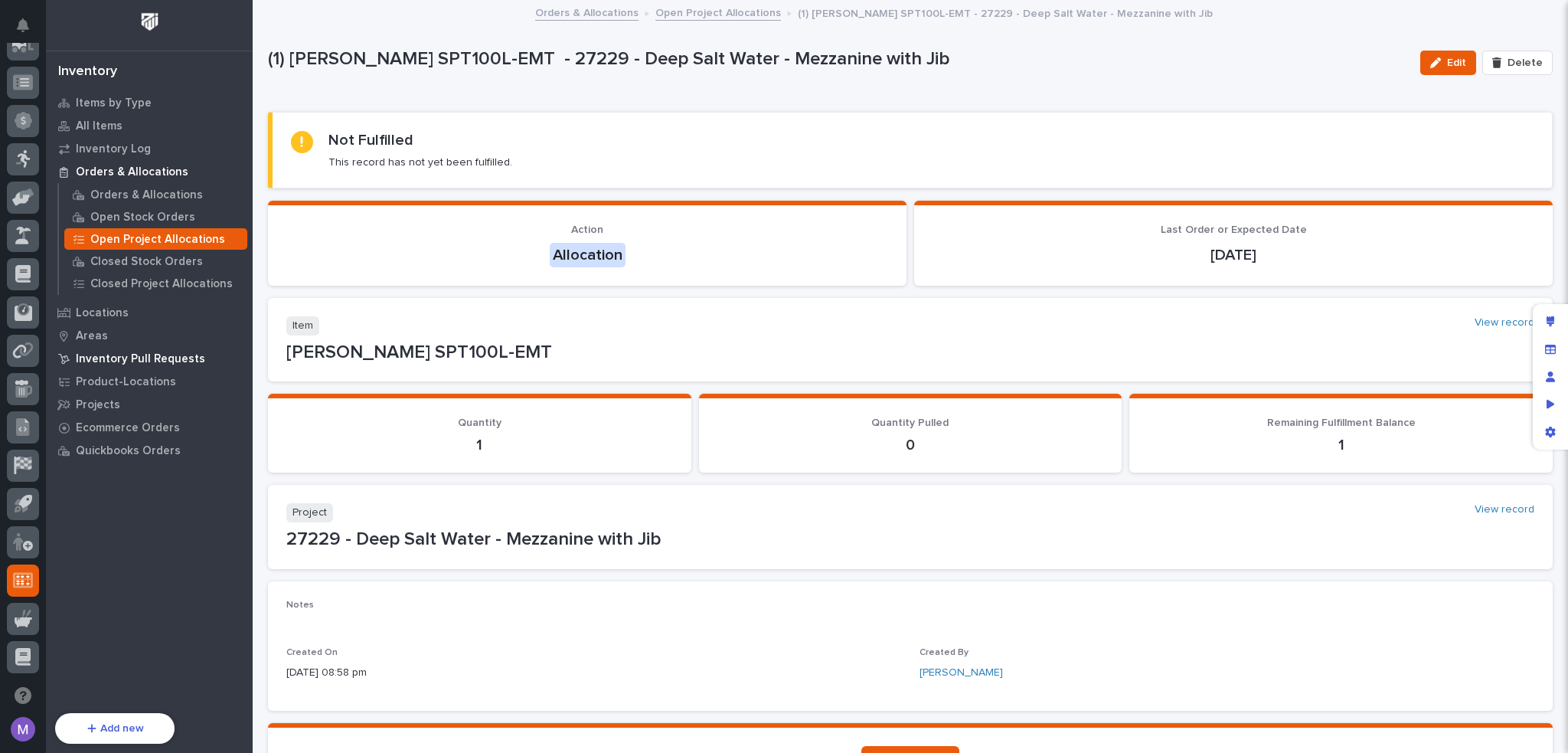
click at [116, 358] on p "Inventory Pull Requests" at bounding box center [141, 359] width 130 height 14
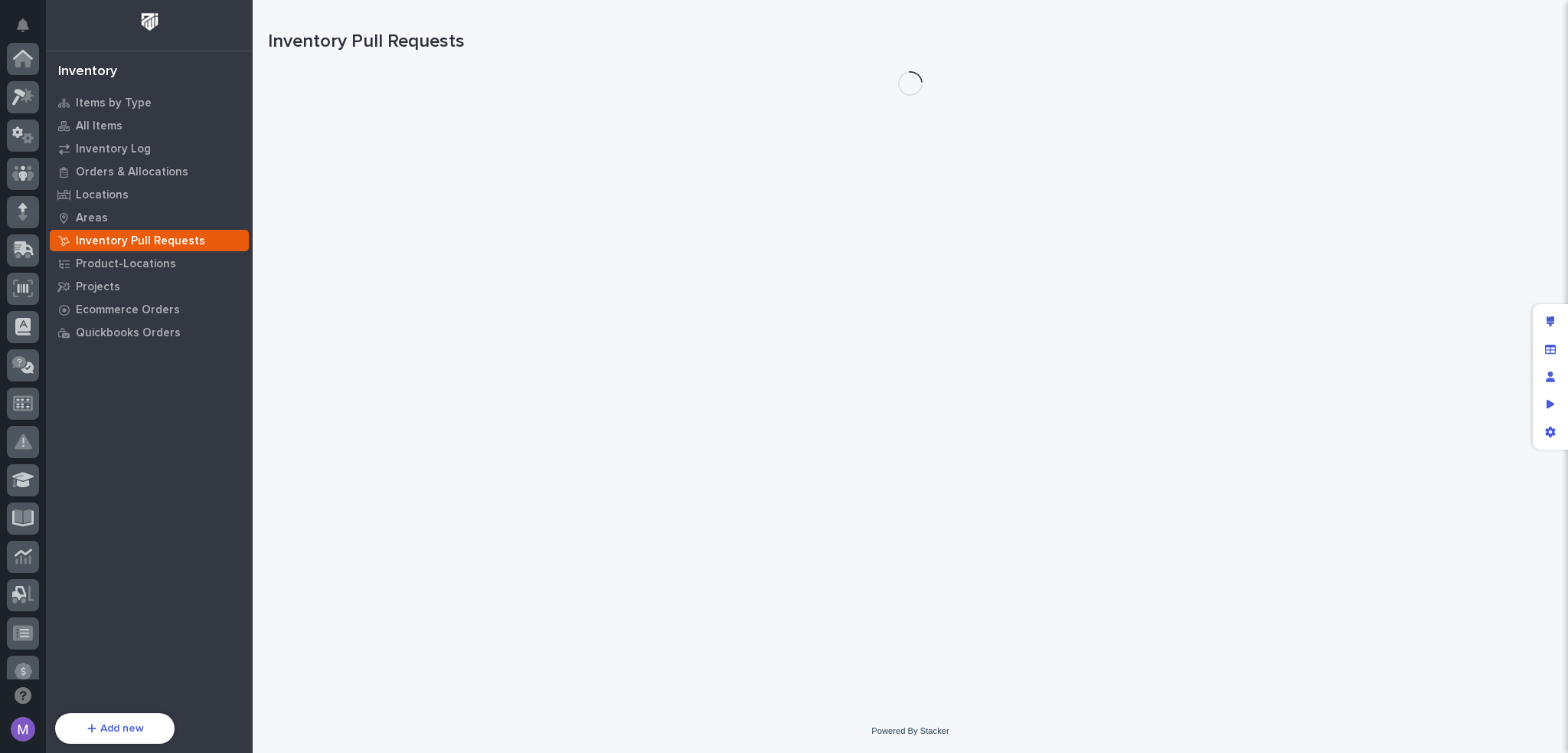
scroll to position [551, 0]
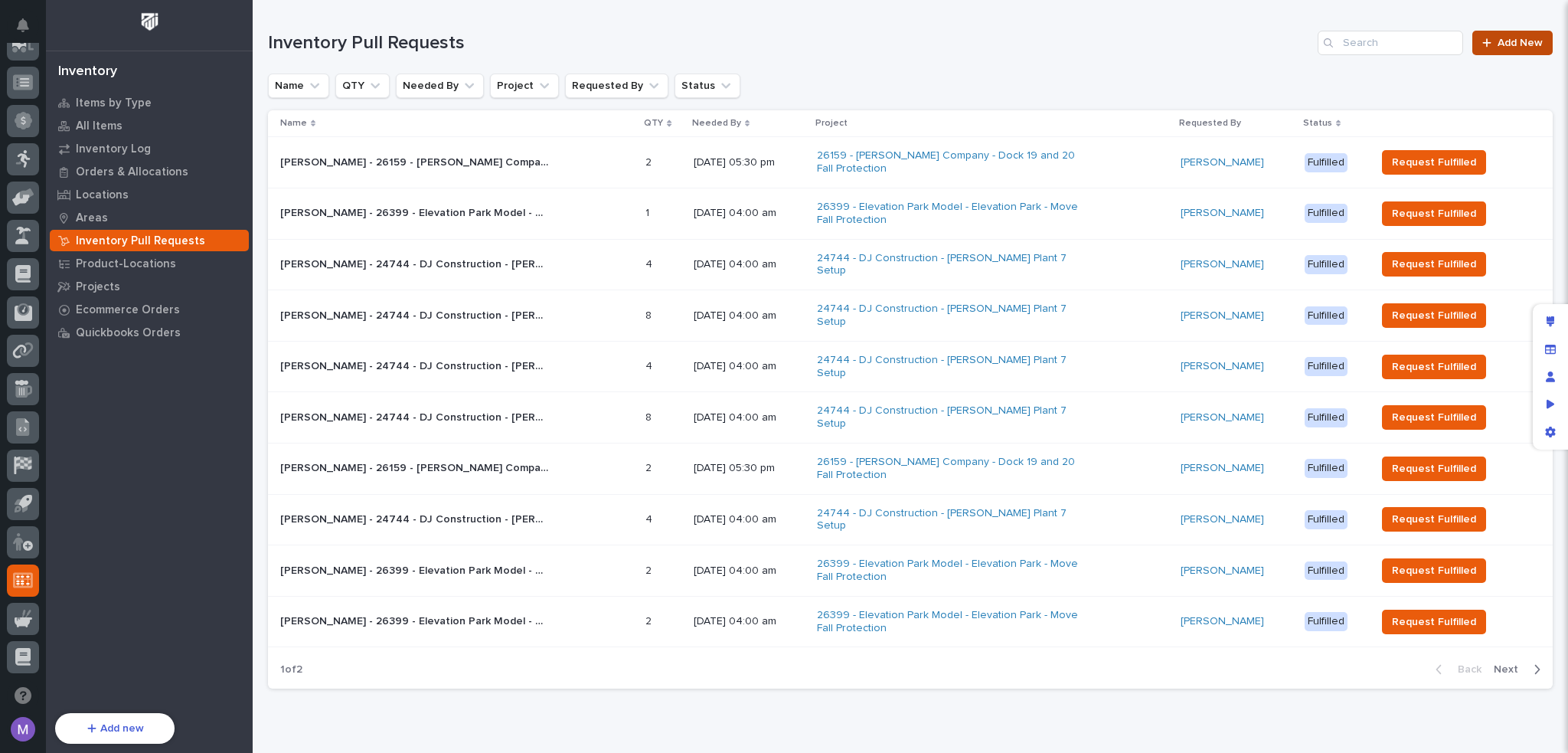
click at [1504, 31] on link "Add New" at bounding box center [1512, 42] width 80 height 25
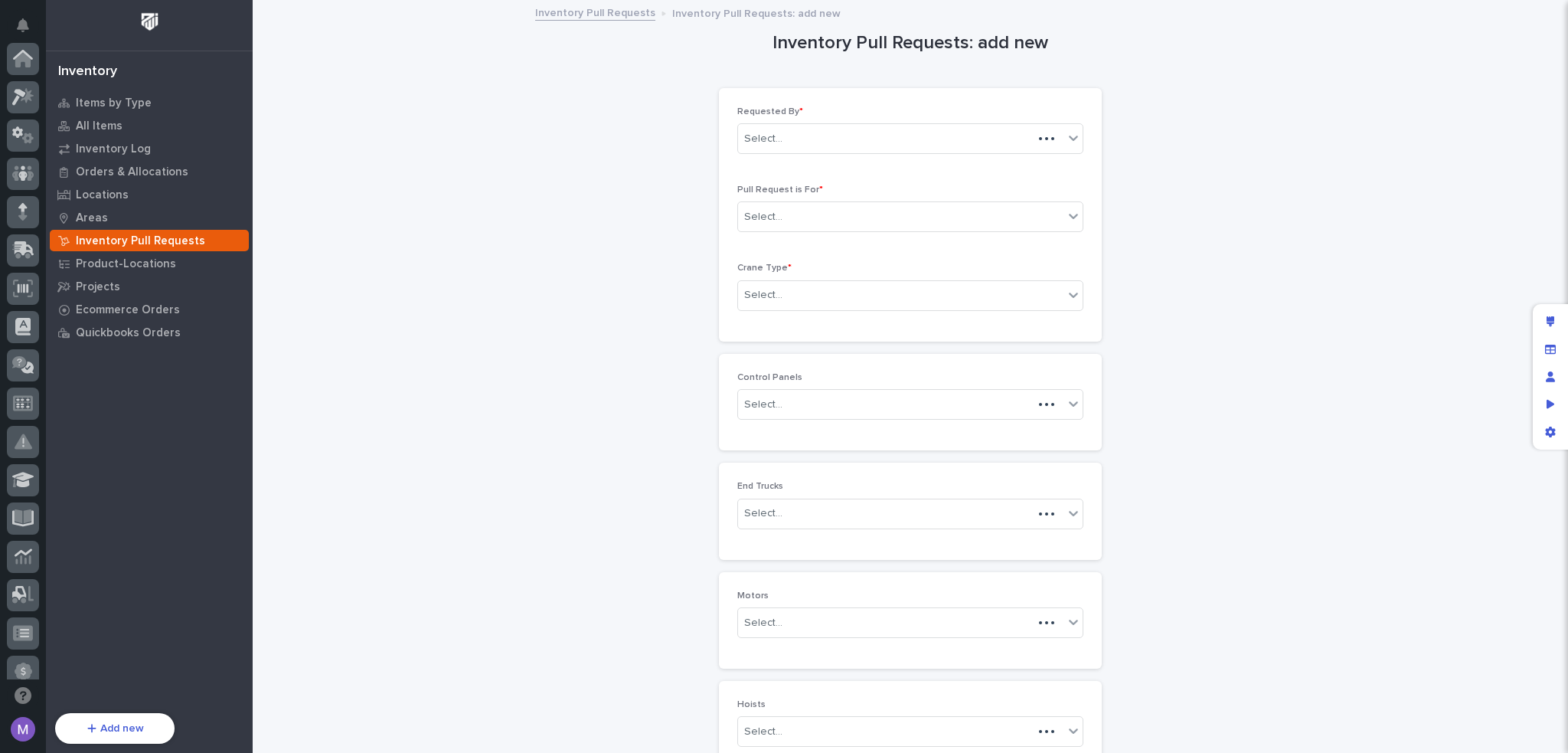
scroll to position [551, 0]
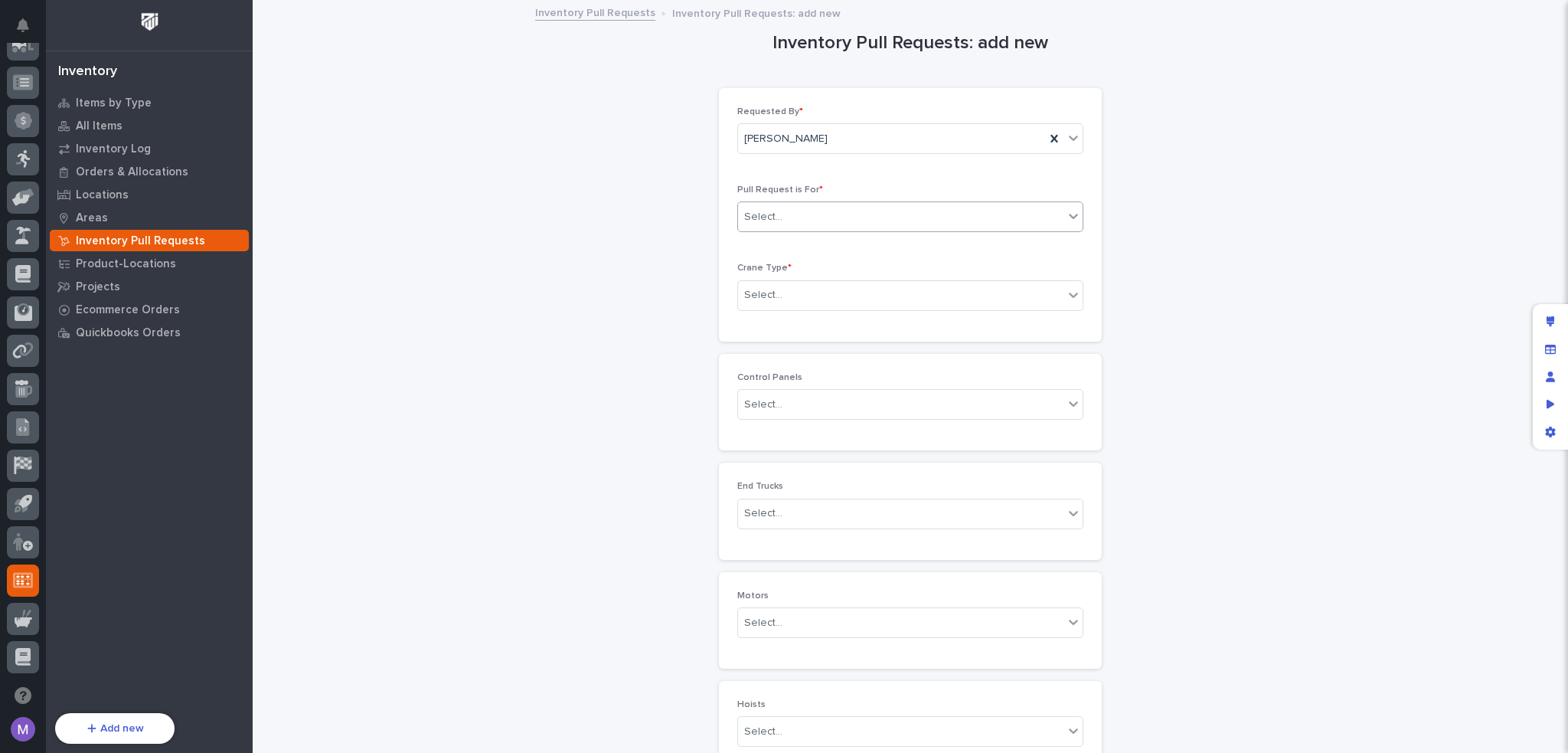
click at [919, 230] on div "Select..." at bounding box center [911, 217] width 346 height 30
click at [837, 272] on div "E-Commerce Order" at bounding box center [904, 273] width 345 height 27
click at [854, 419] on div "Order * Select..." at bounding box center [911, 401] width 346 height 60
click at [854, 412] on div "Select..." at bounding box center [901, 405] width 325 height 25
drag, startPoint x: 1222, startPoint y: 275, endPoint x: 1130, endPoint y: 287, distance: 92.8
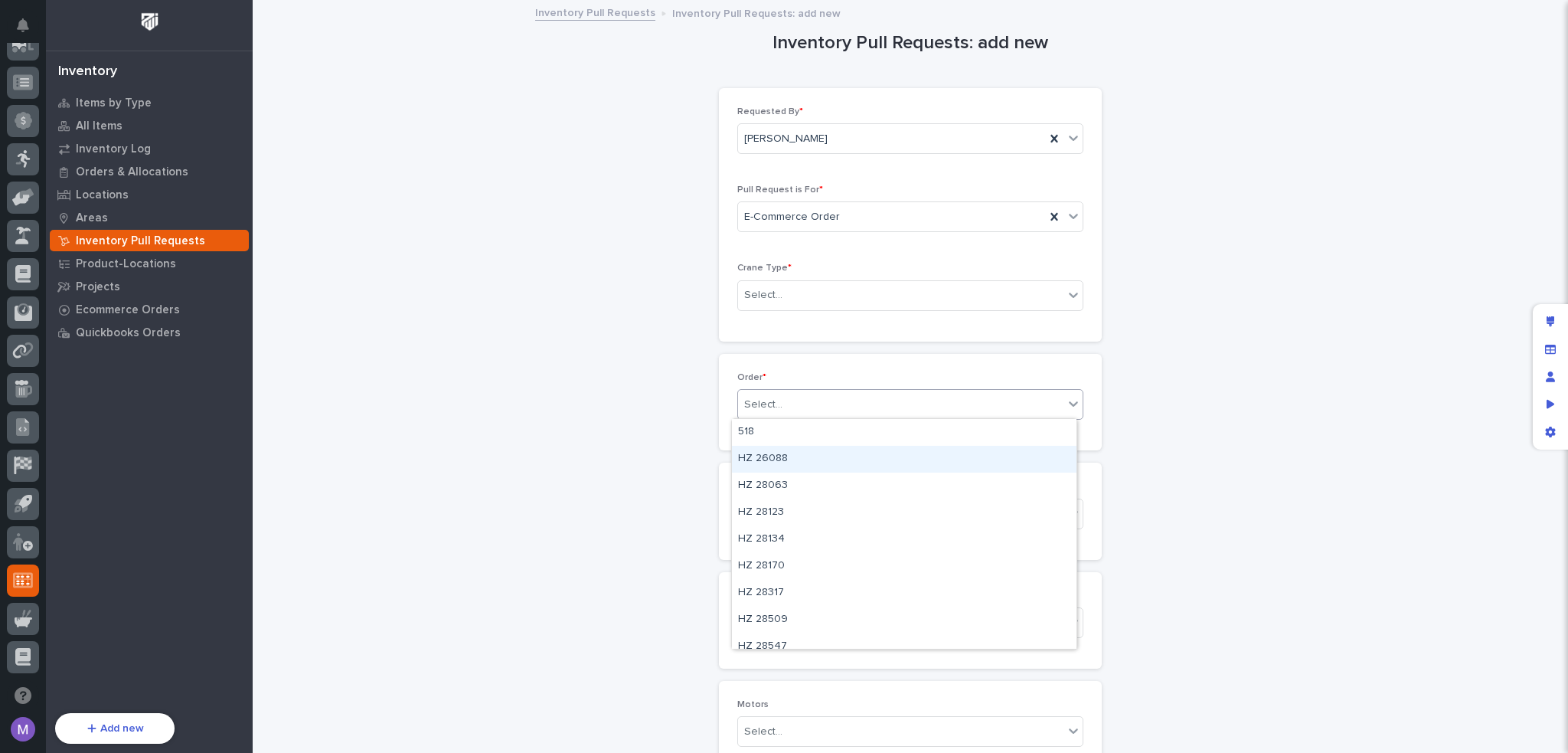
click at [1222, 275] on div "Inventory Pull Requests: add new Loading... Saving… Loading... Saving… Loading.…" at bounding box center [910, 655] width 1285 height 1307
click at [824, 193] on p "Pull Request is For *" at bounding box center [911, 190] width 346 height 11
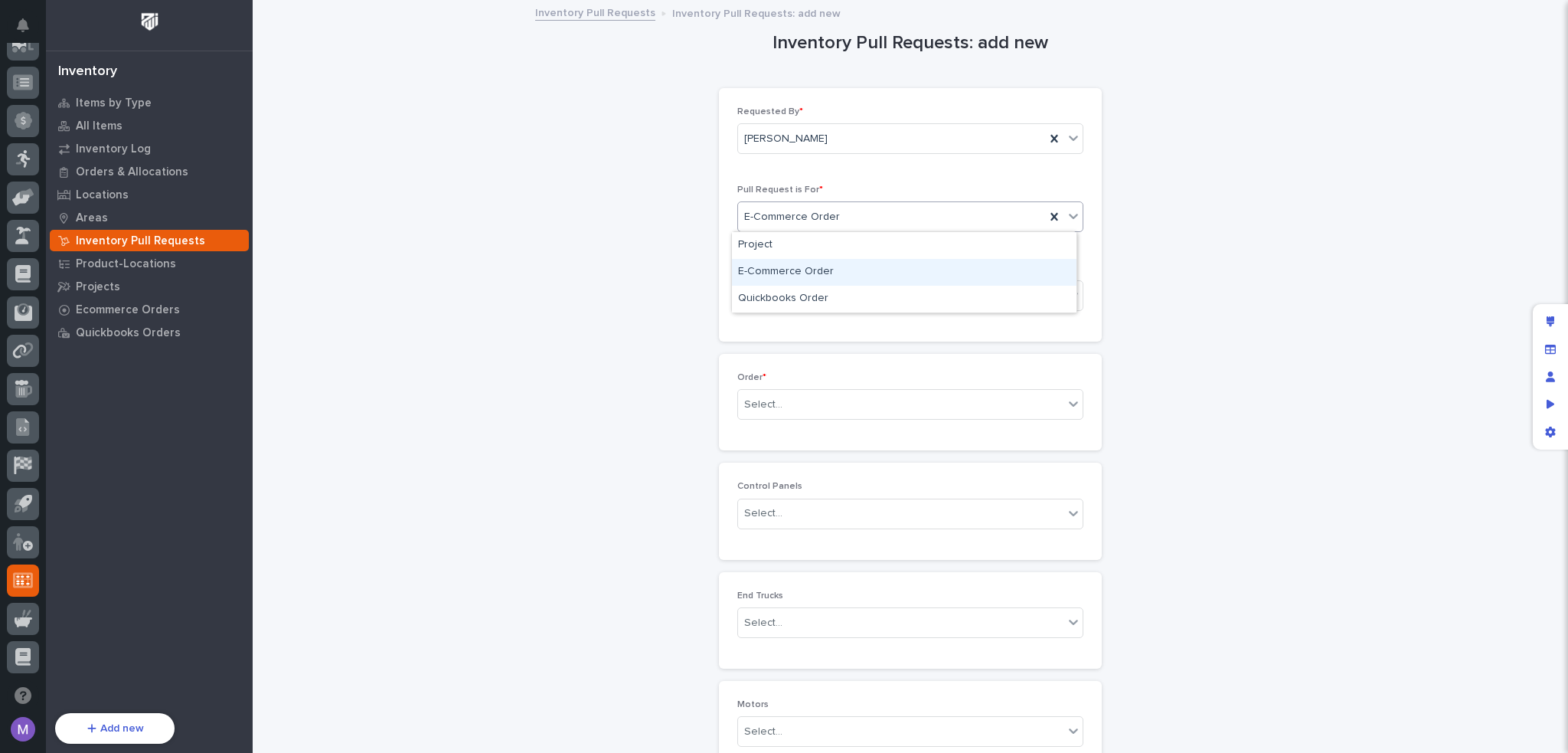
click at [925, 273] on div "E-Commerce Order" at bounding box center [904, 273] width 345 height 27
click at [898, 229] on div "E-Commerce Order" at bounding box center [911, 217] width 346 height 30
click at [876, 299] on div "Quickbooks Order" at bounding box center [904, 299] width 345 height 27
click at [1245, 212] on div "Inventory Pull Requests: add new Loading... Saving… Loading... Saving… Loading.…" at bounding box center [910, 634] width 1285 height 1265
click at [954, 217] on div "Quickbooks Order" at bounding box center [892, 217] width 308 height 25
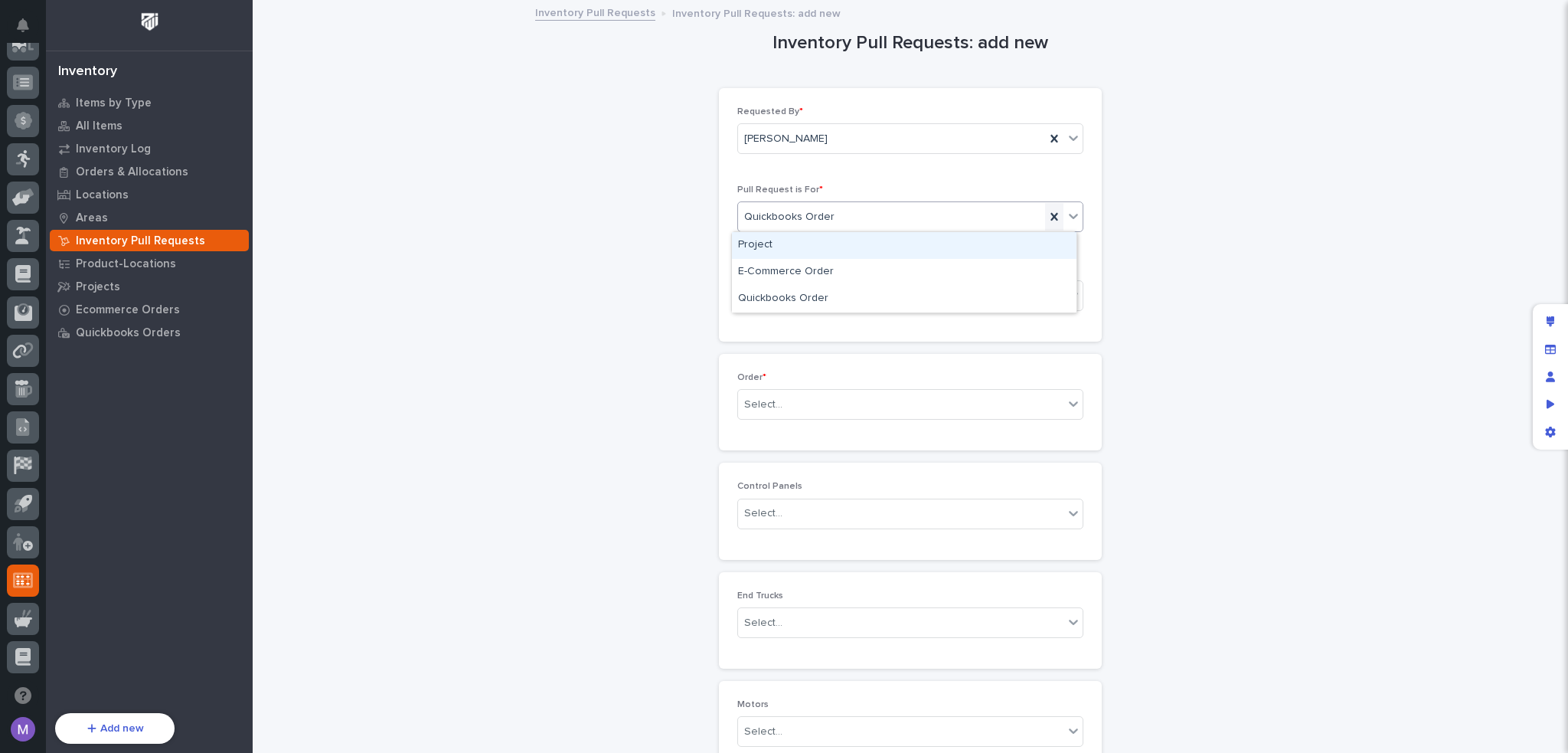
click at [1047, 215] on icon at bounding box center [1055, 217] width 15 height 15
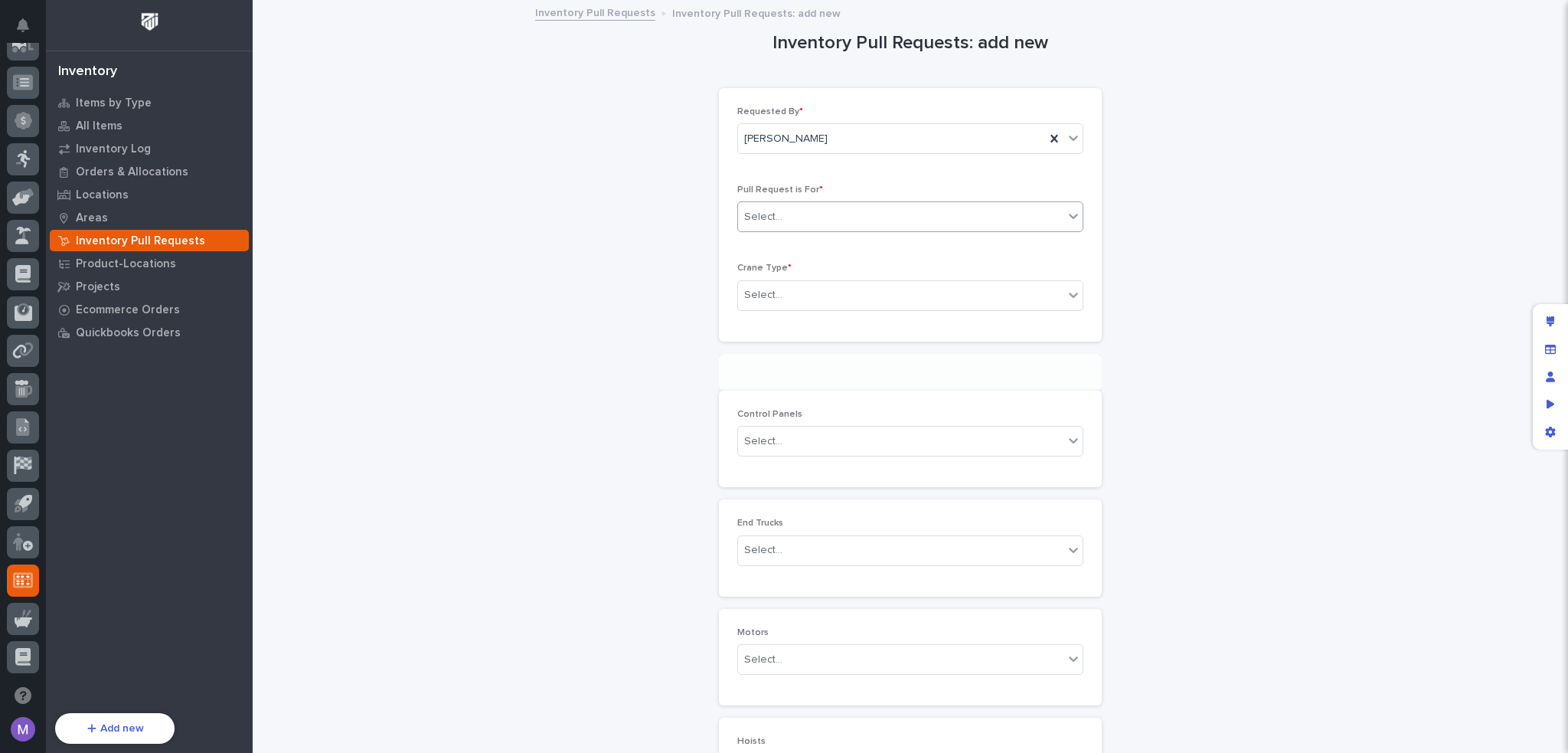
click at [1185, 225] on div "Inventory Pull Requests: add new Loading... Saving… Loading... Saving… Loading.…" at bounding box center [910, 619] width 1285 height 1235
click at [1149, 180] on div "Inventory Pull Requests: add new Loading... Saving… Loading... Saving… Loading.…" at bounding box center [910, 601] width 1285 height 1199
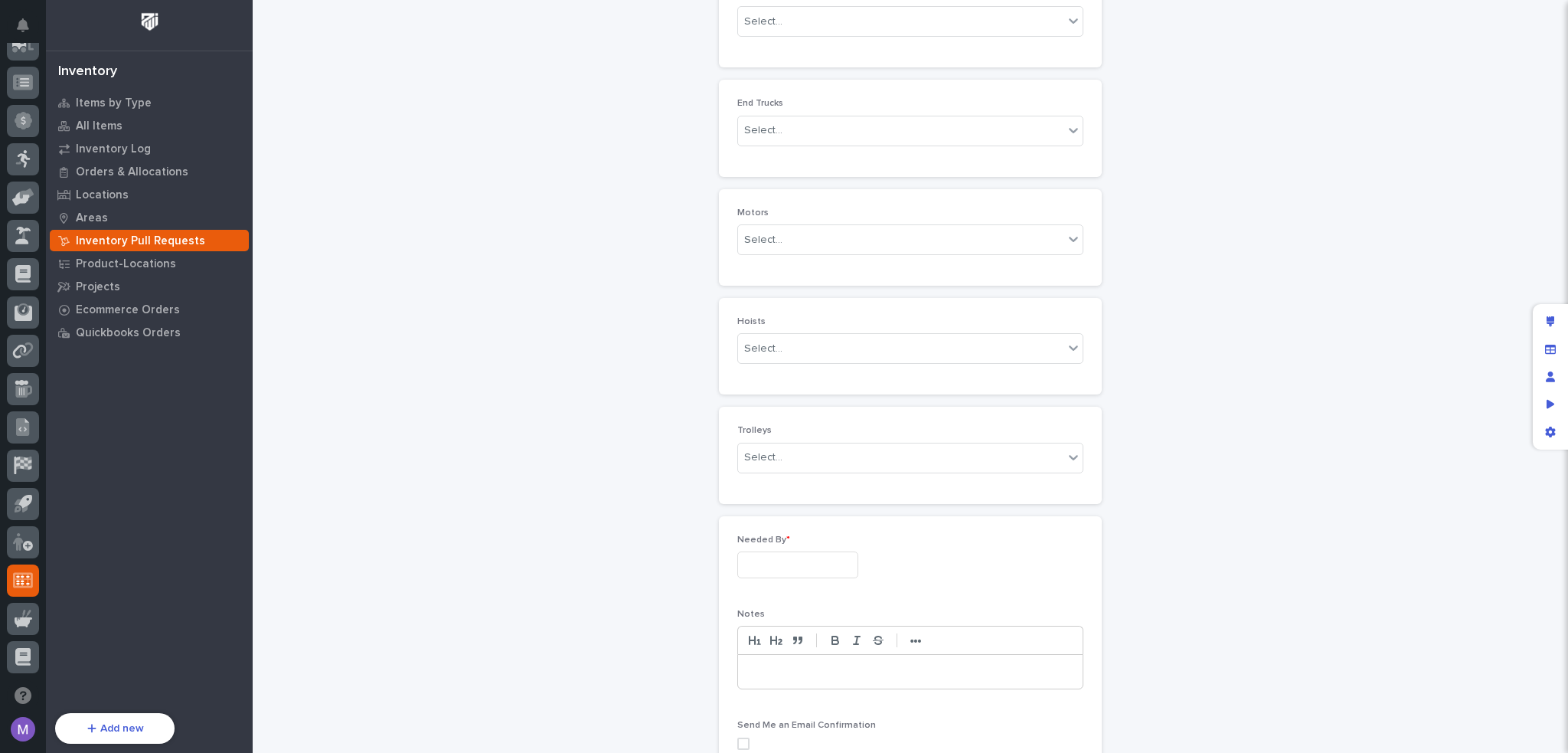
scroll to position [0, 0]
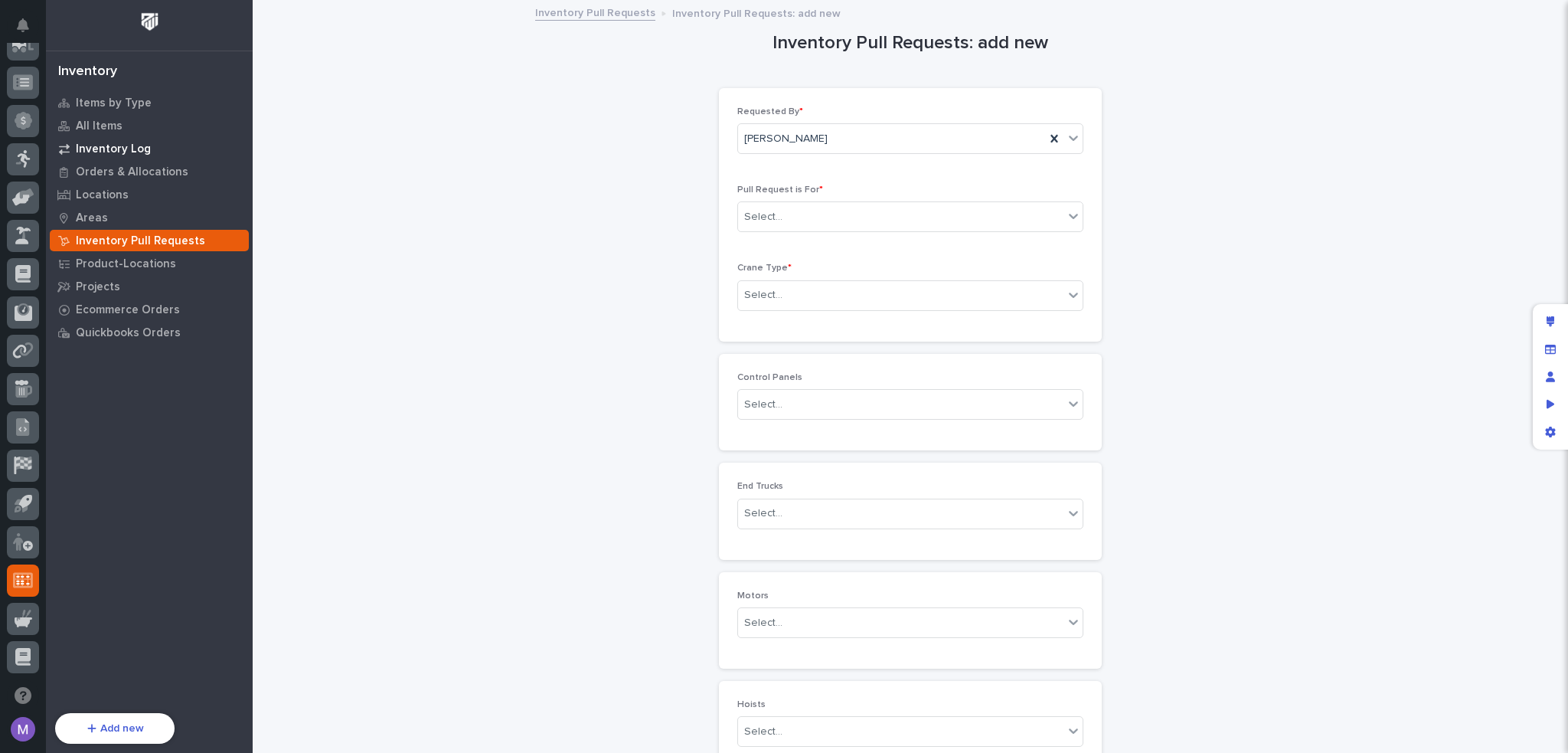
click at [104, 146] on p "Inventory Log" at bounding box center [114, 149] width 75 height 14
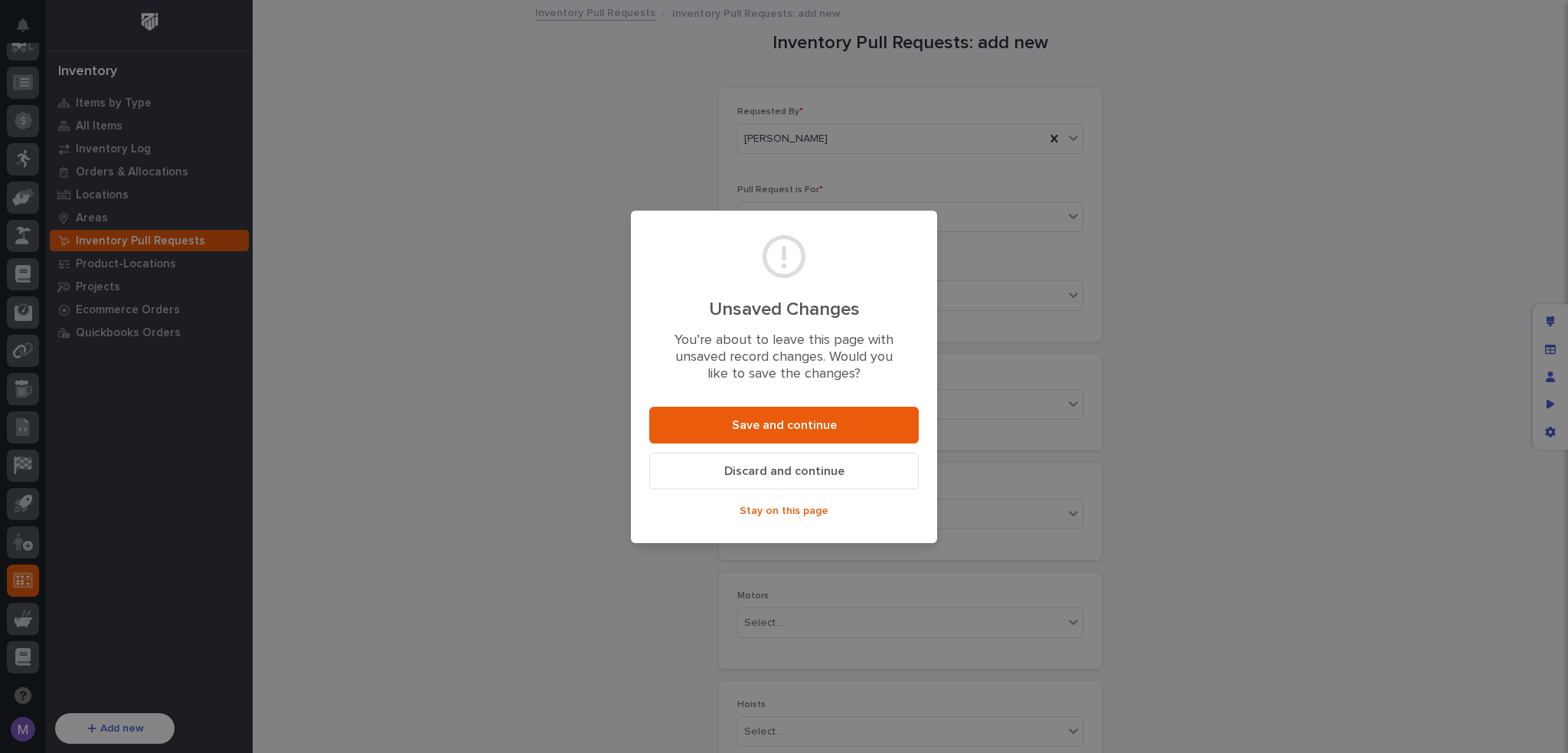
click at [885, 463] on button "Discard and continue" at bounding box center [784, 470] width 269 height 36
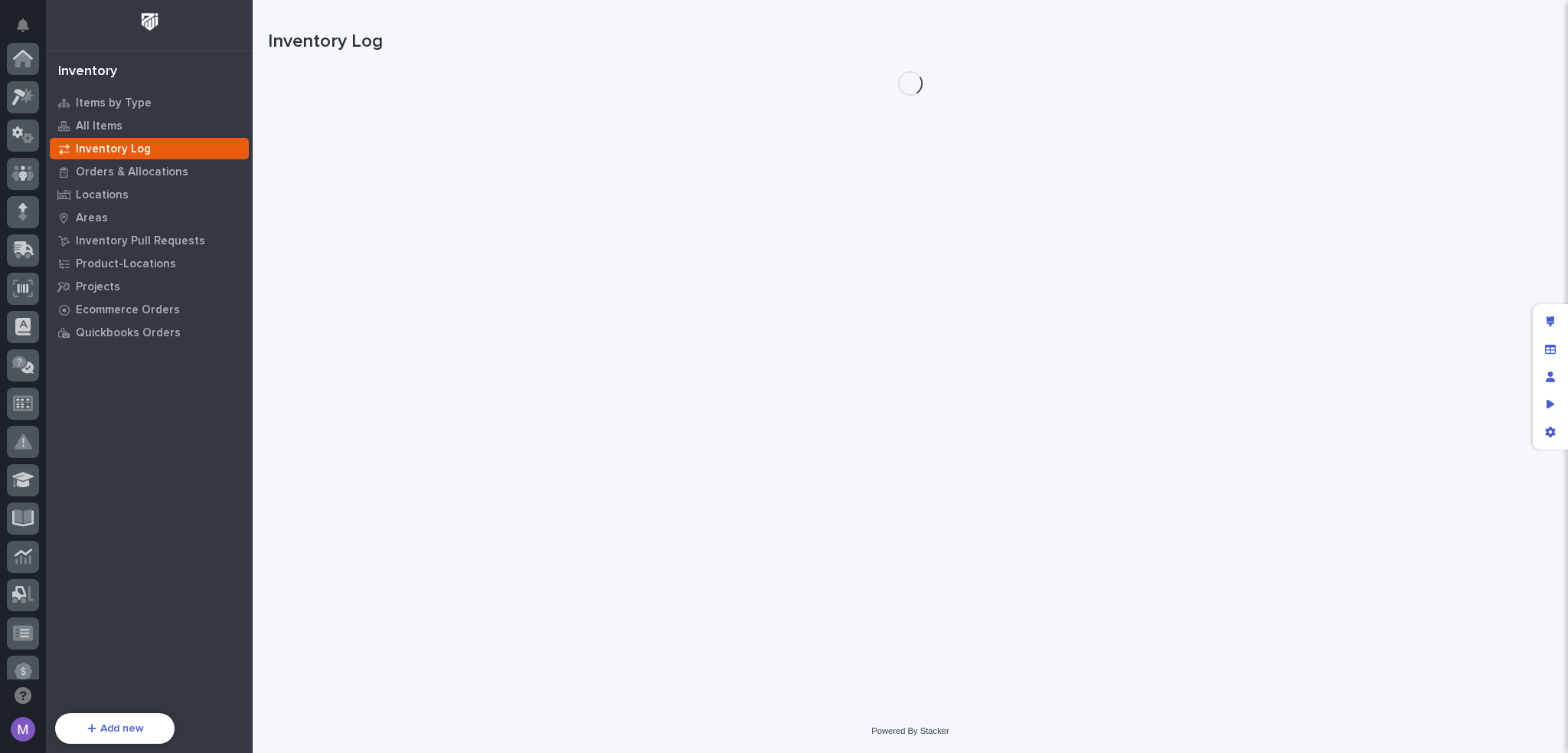
scroll to position [551, 0]
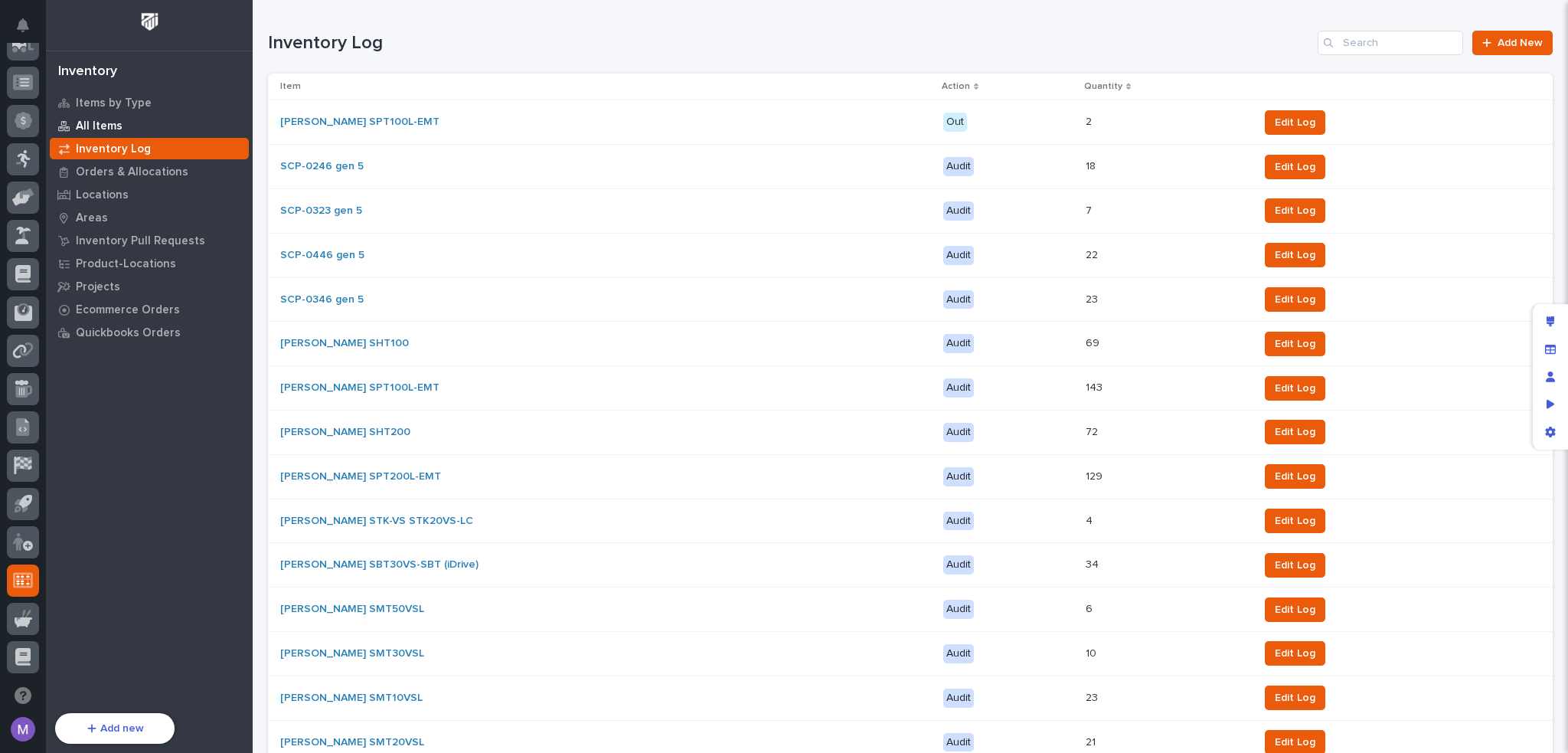
click at [114, 116] on div "All Items" at bounding box center [149, 125] width 199 height 21
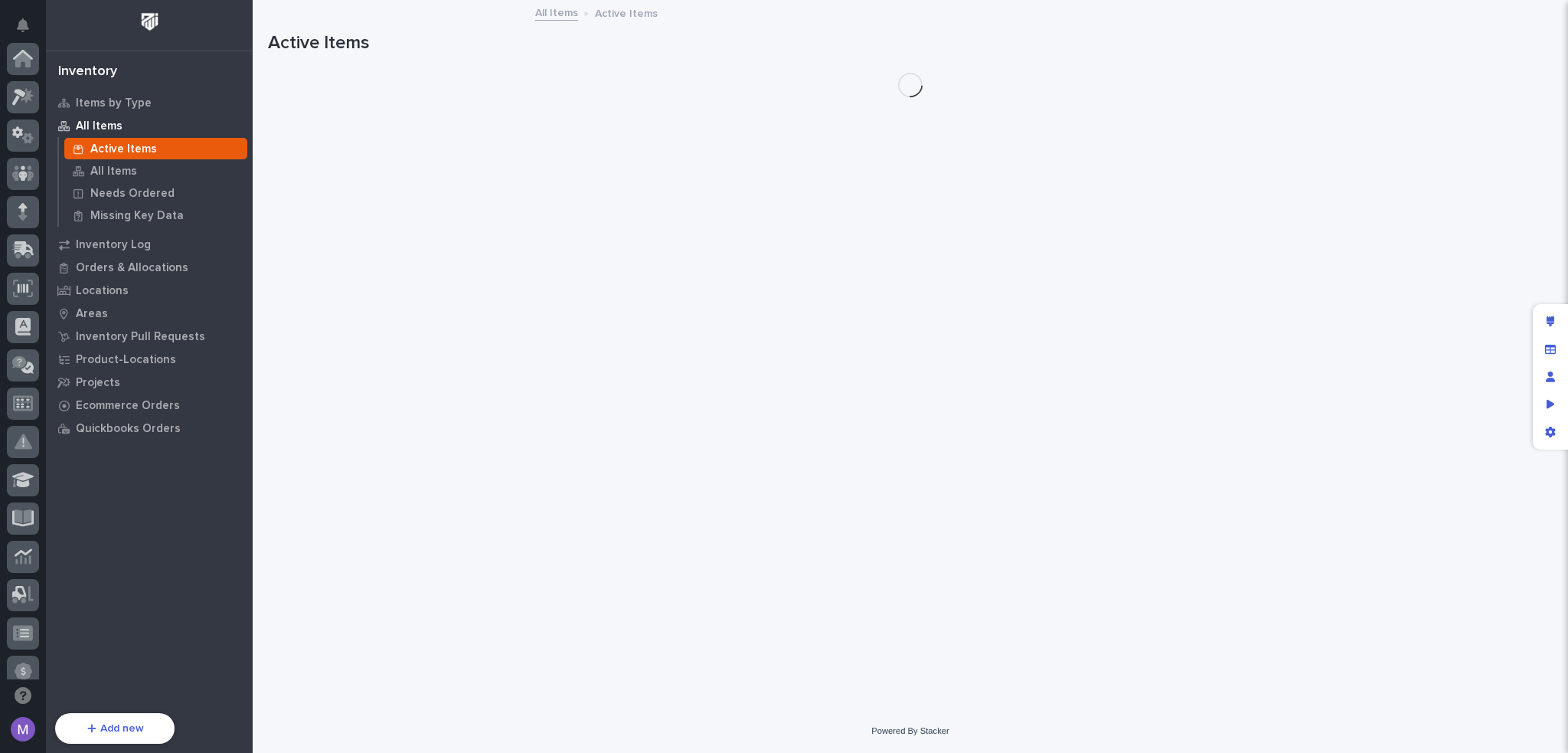
scroll to position [551, 0]
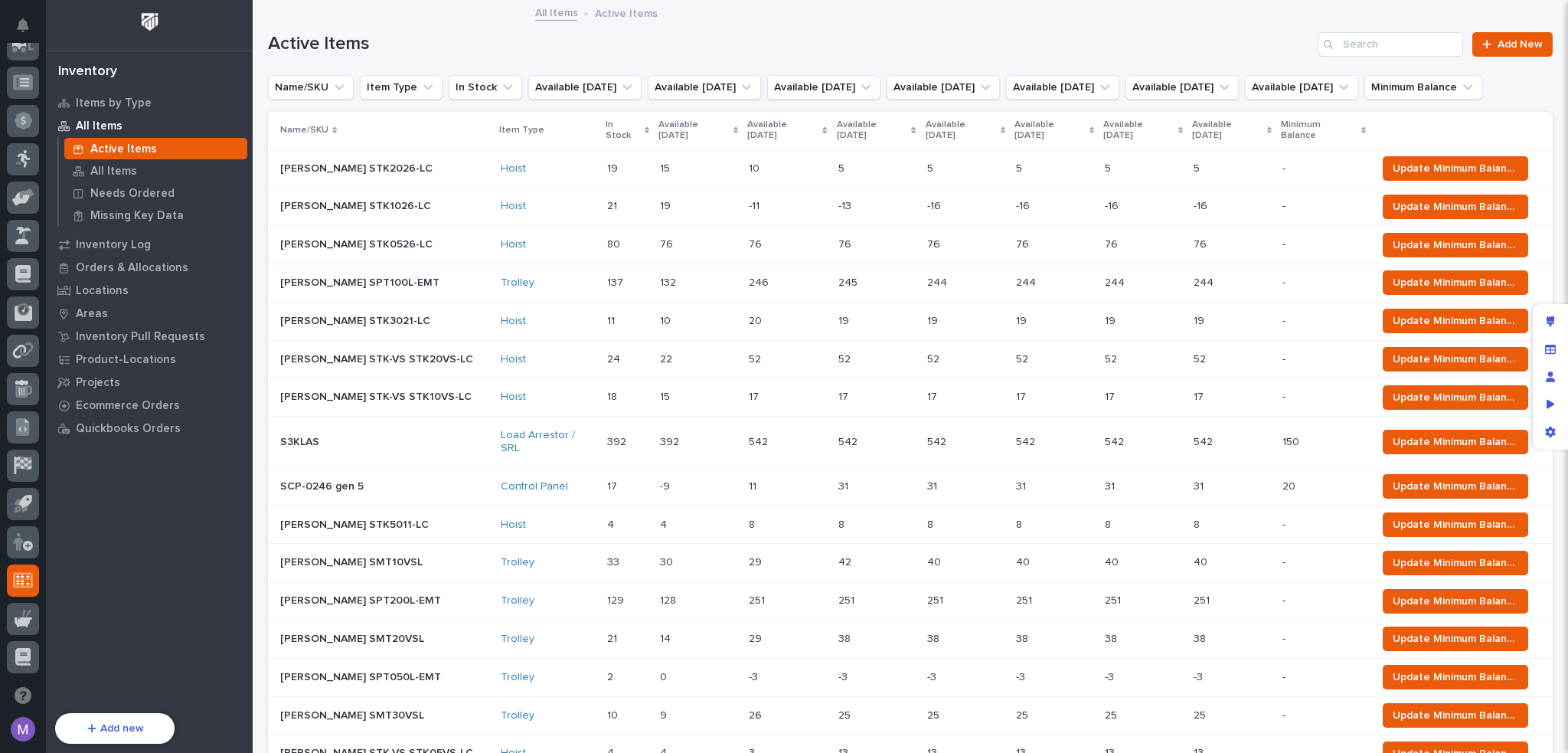
click at [749, 175] on p at bounding box center [787, 169] width 76 height 13
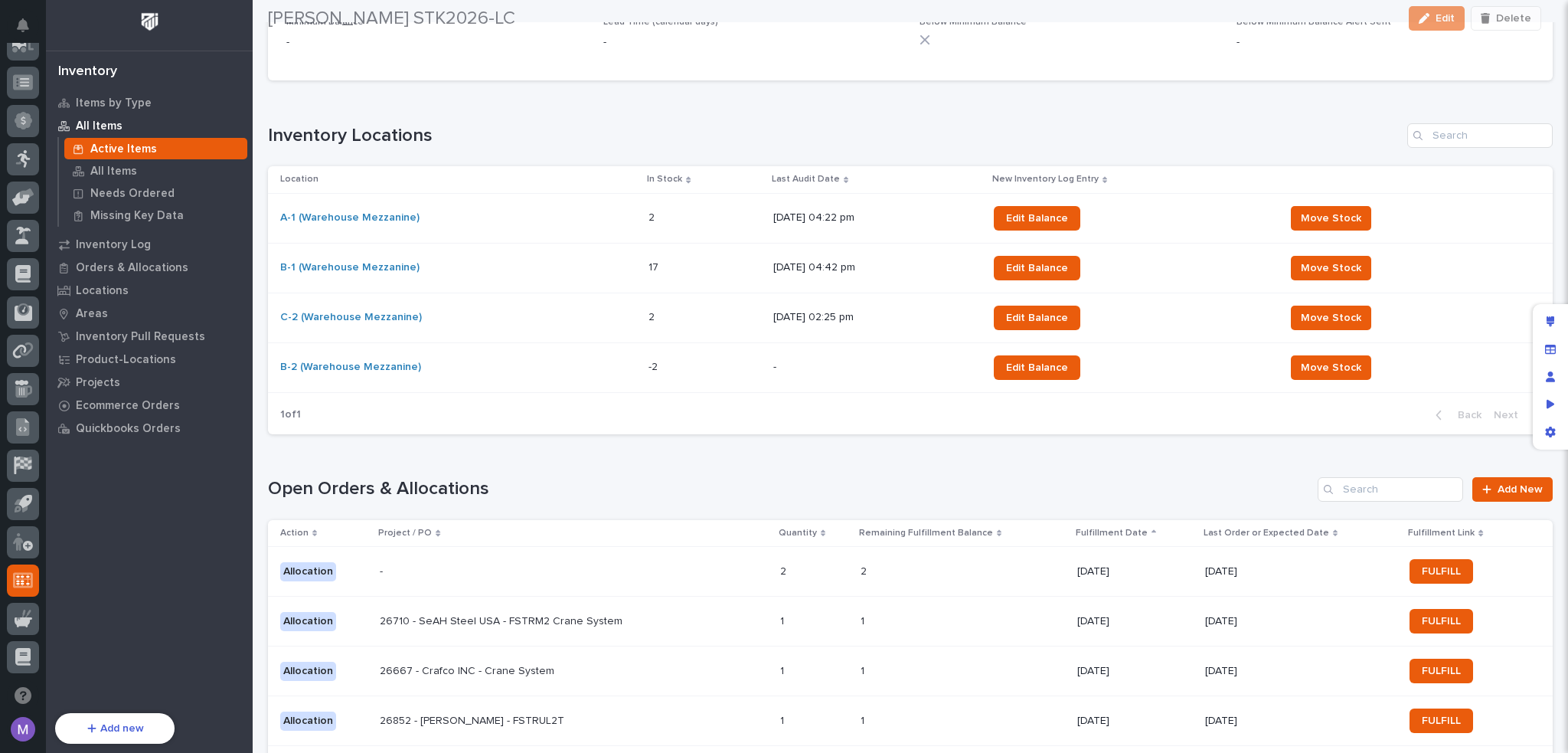
scroll to position [766, 0]
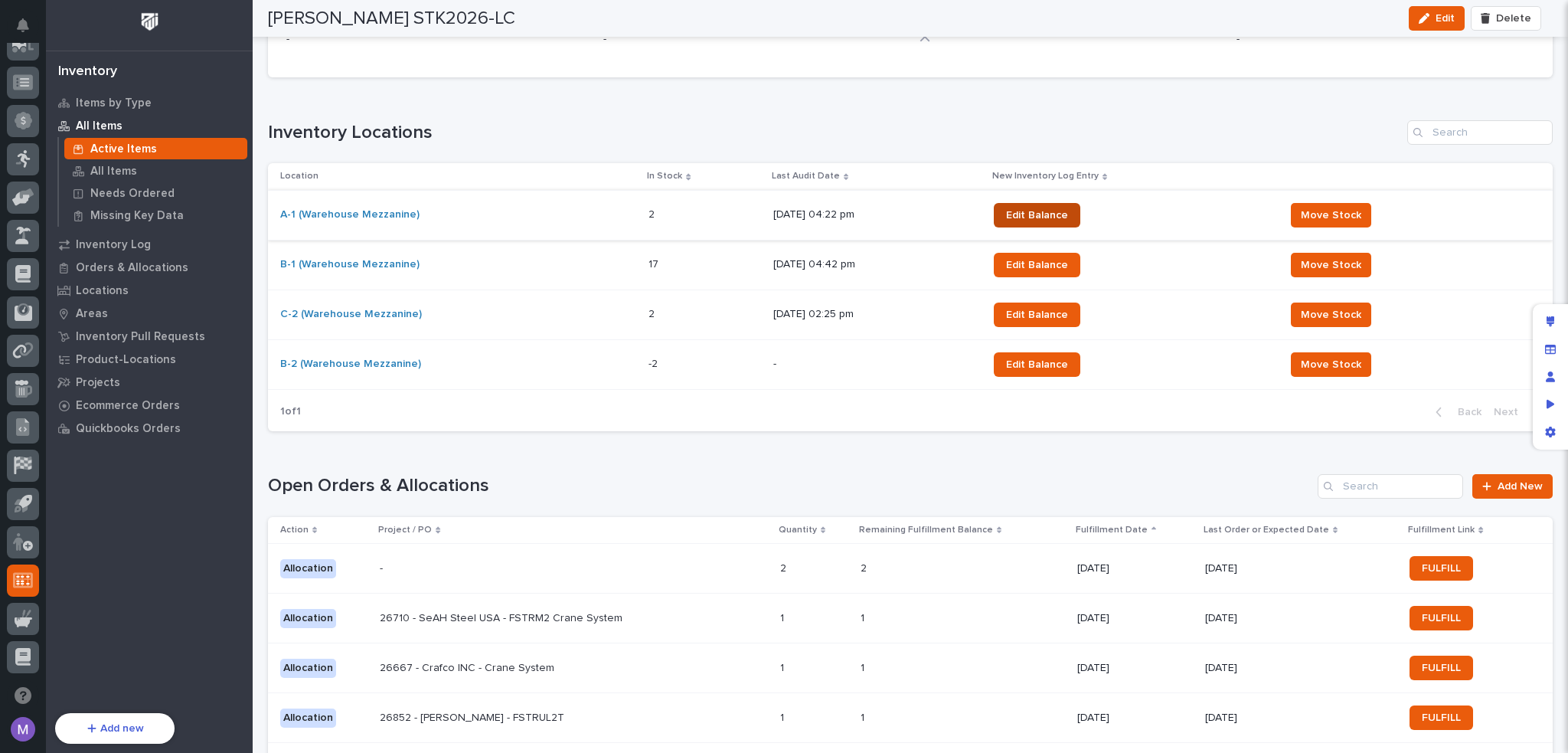
click at [1067, 219] on link "Edit Balance" at bounding box center [1037, 215] width 86 height 25
